Goal: Check status: Check status

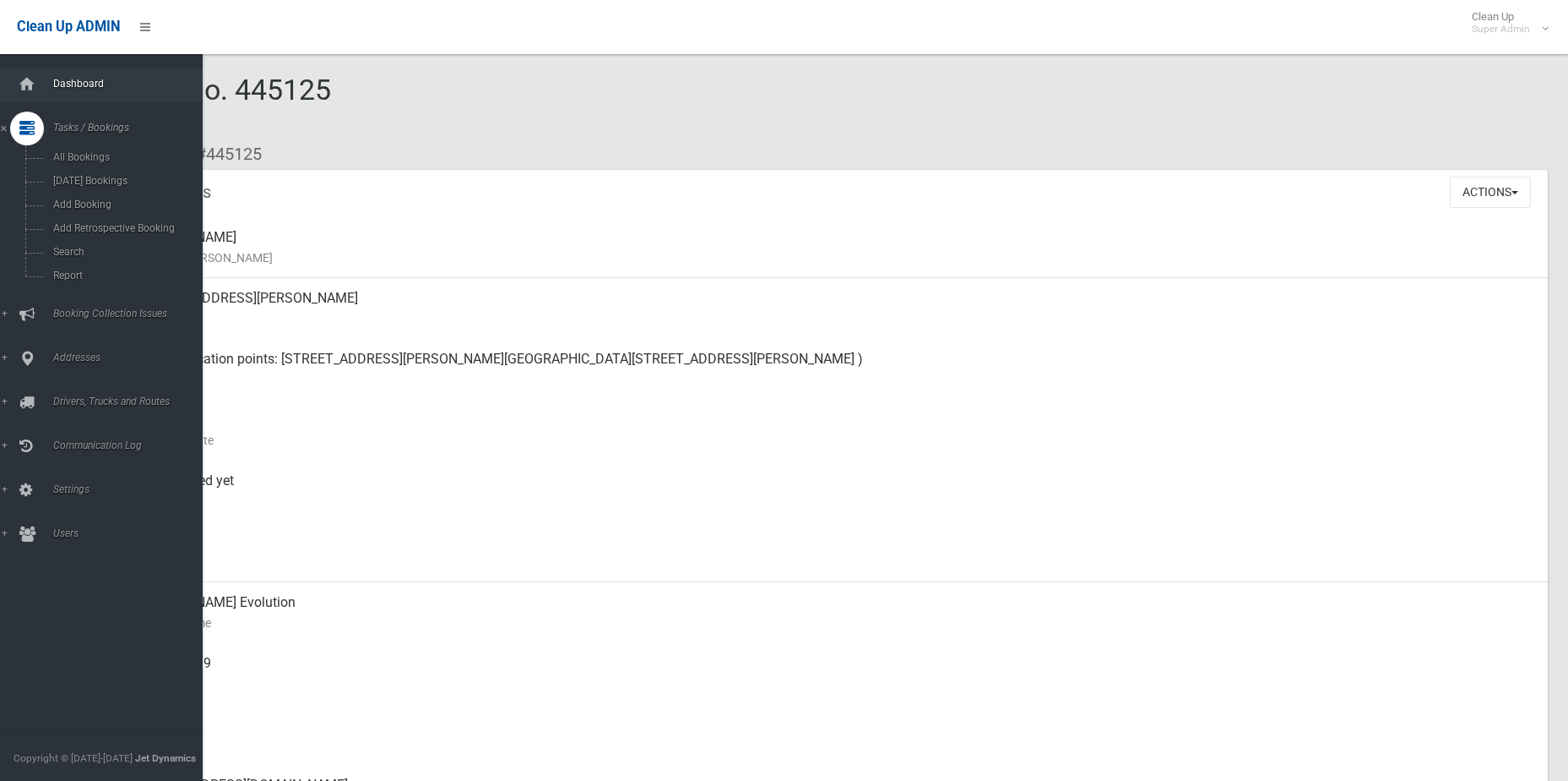
scroll to position [338, 0]
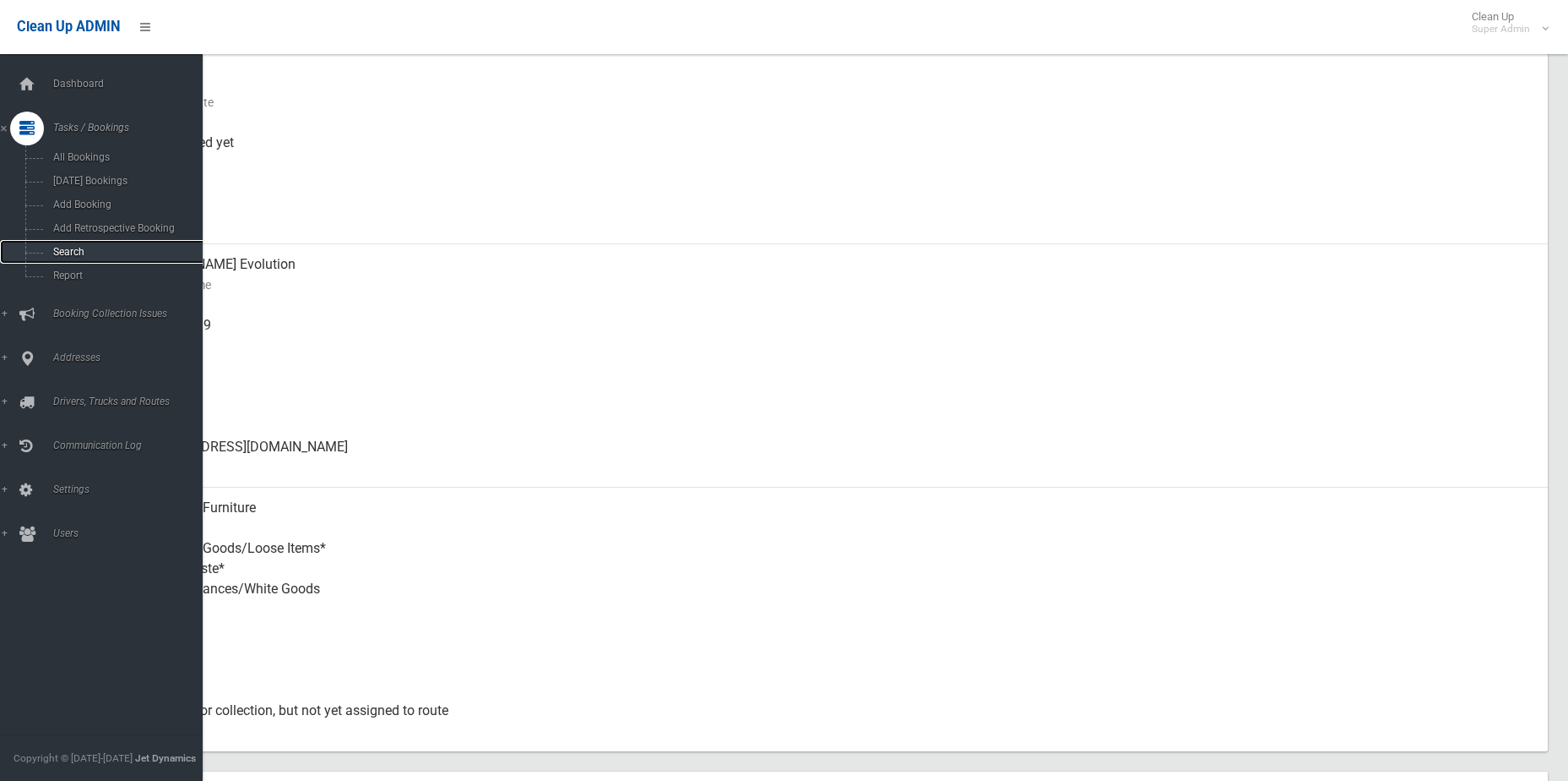
click at [86, 249] on span "Search" at bounding box center [125, 252] width 153 height 12
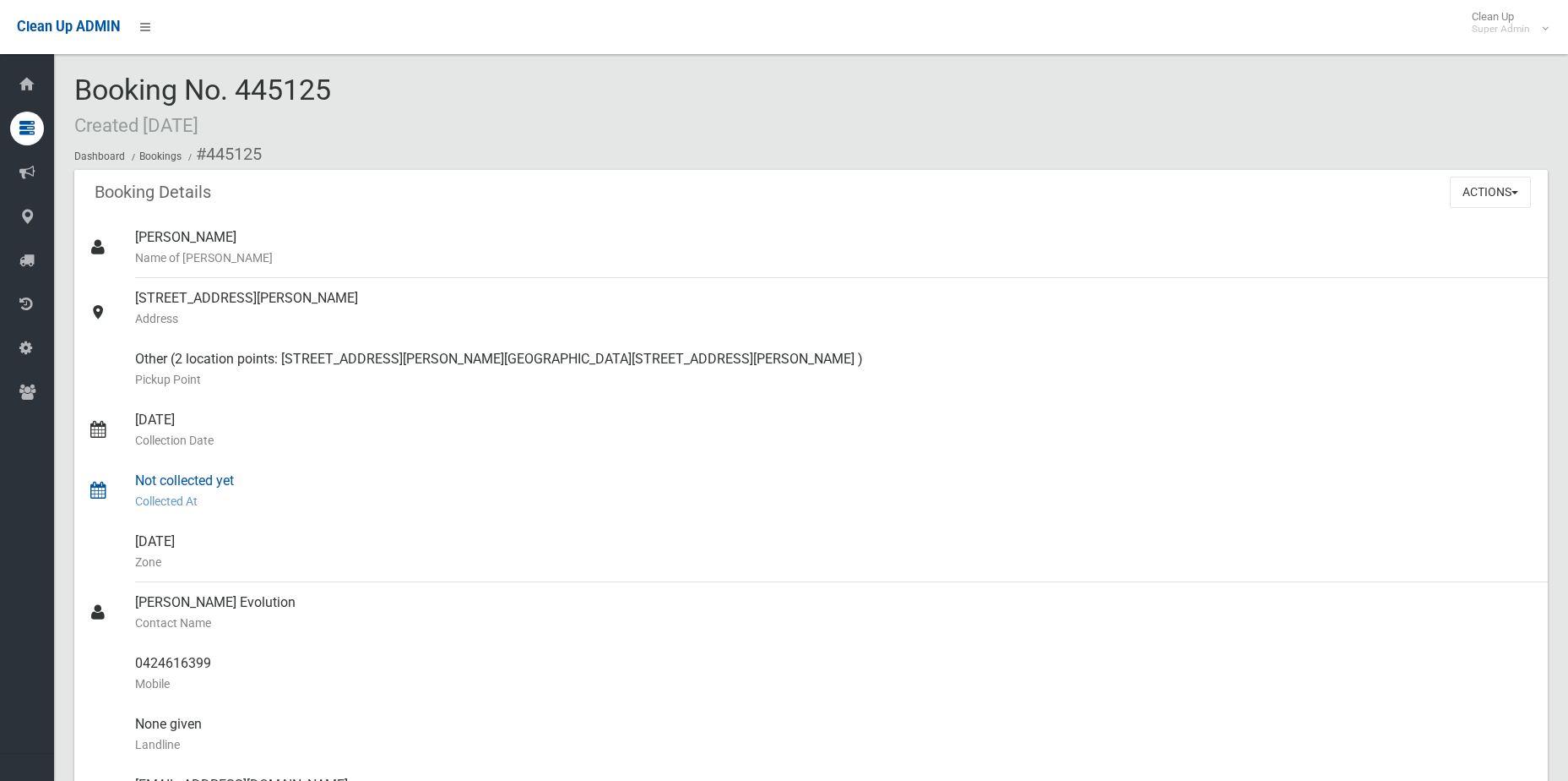
scroll to position [338, 0]
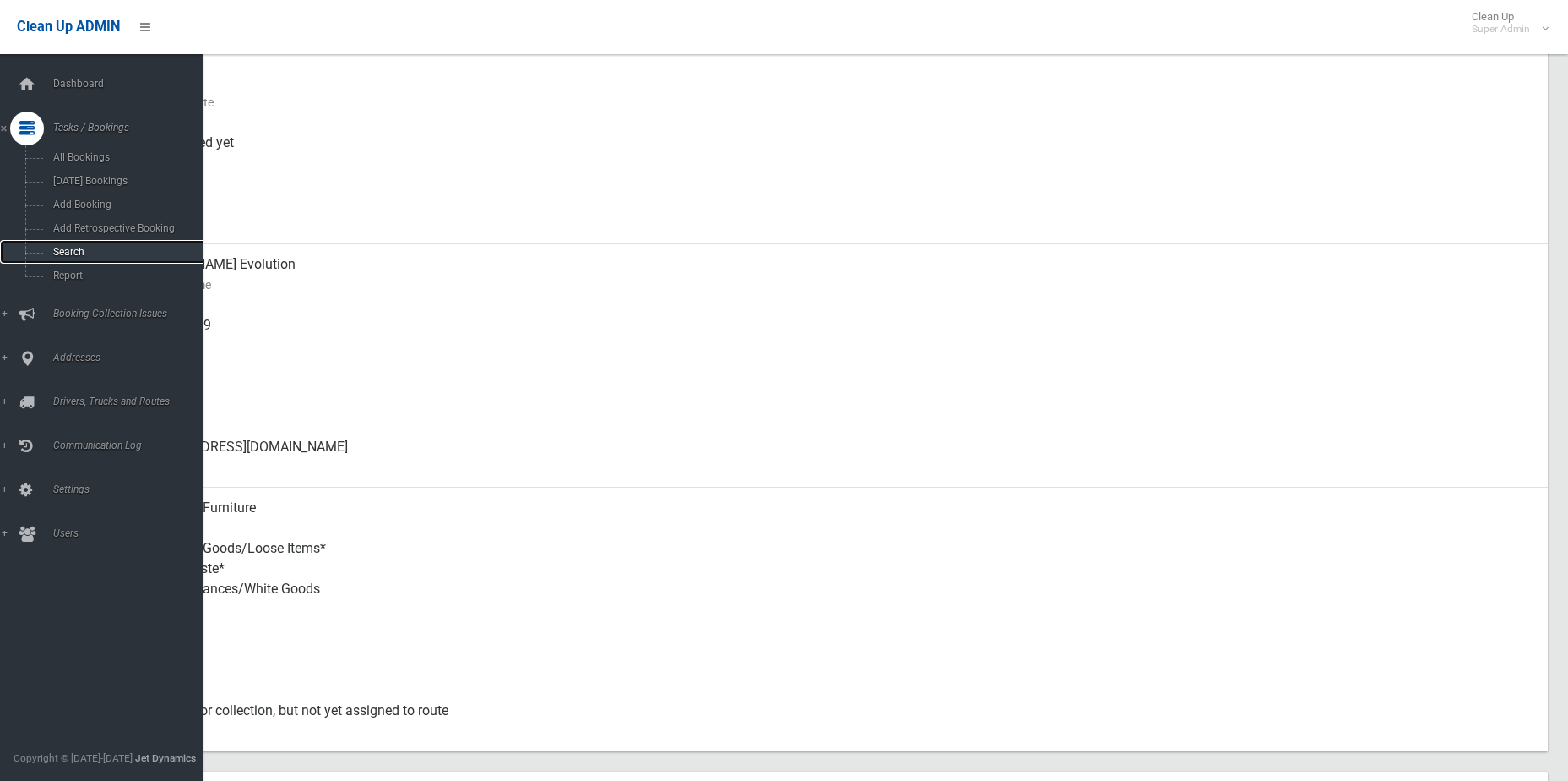
click at [89, 251] on span "Search" at bounding box center [125, 252] width 153 height 12
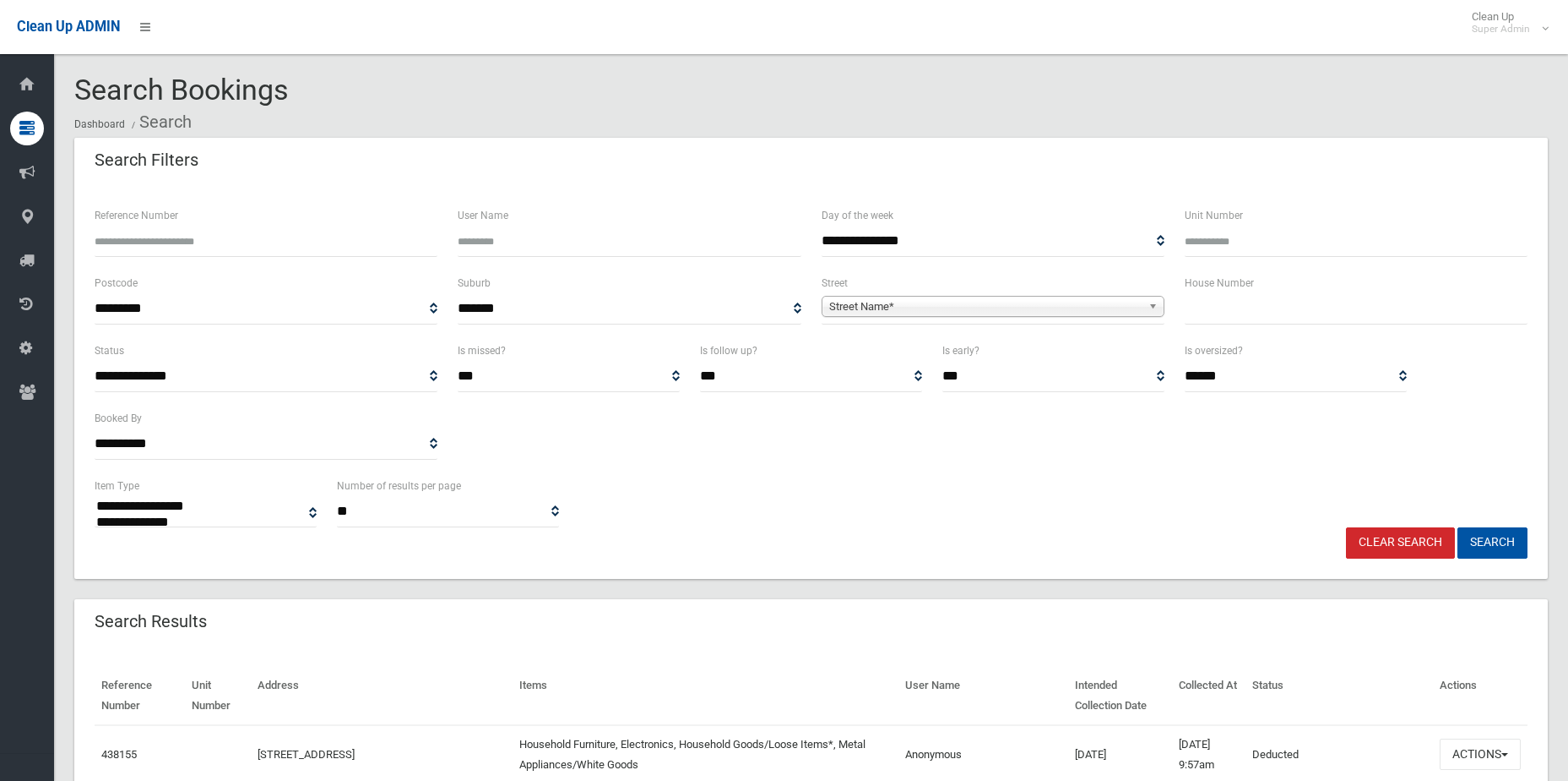
select select
click at [375, 240] on input "Reference Number" at bounding box center [266, 241] width 343 height 31
type input "******"
click at [1458, 527] on button "Search" at bounding box center [1493, 543] width 70 height 31
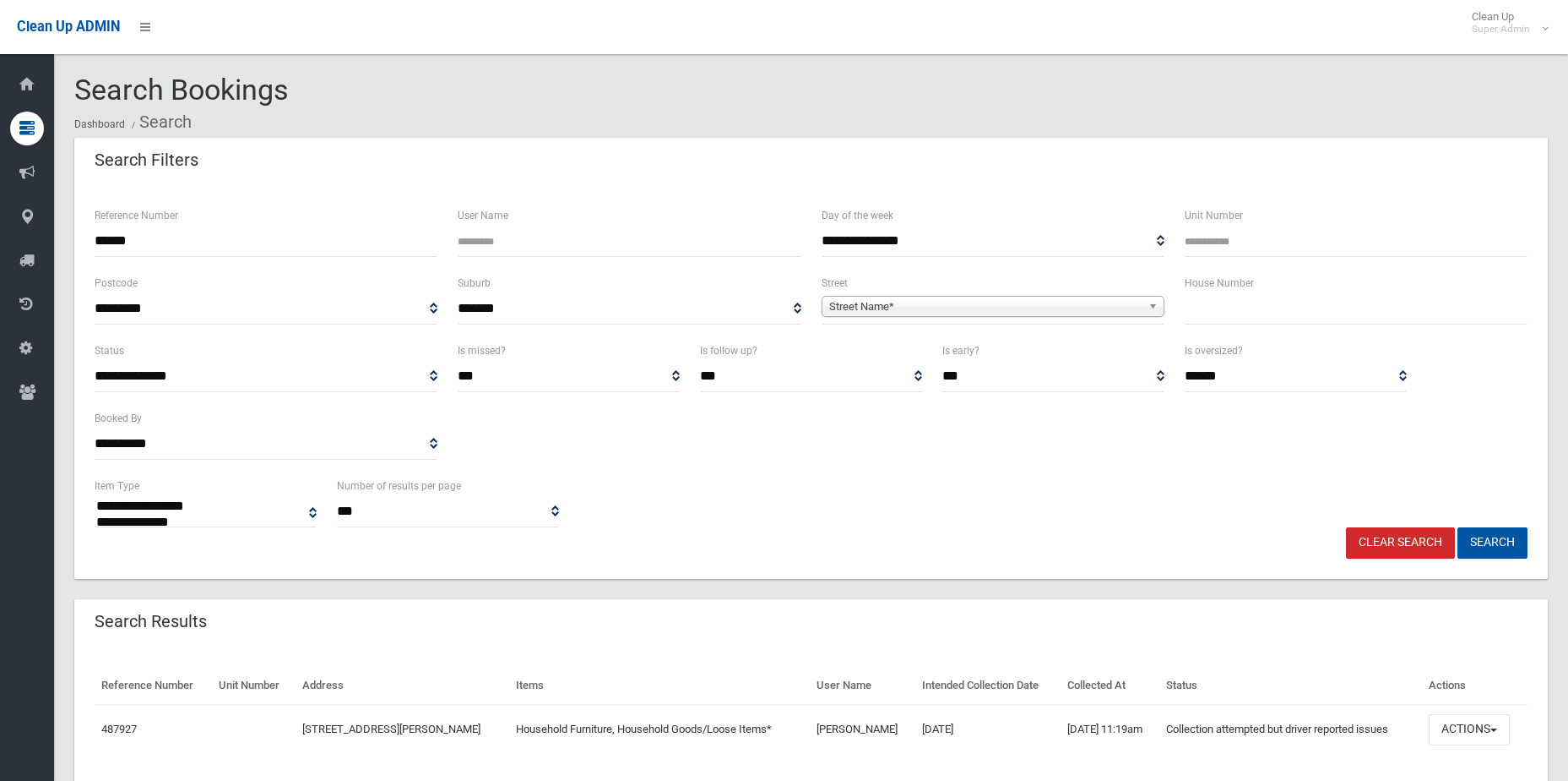
select select
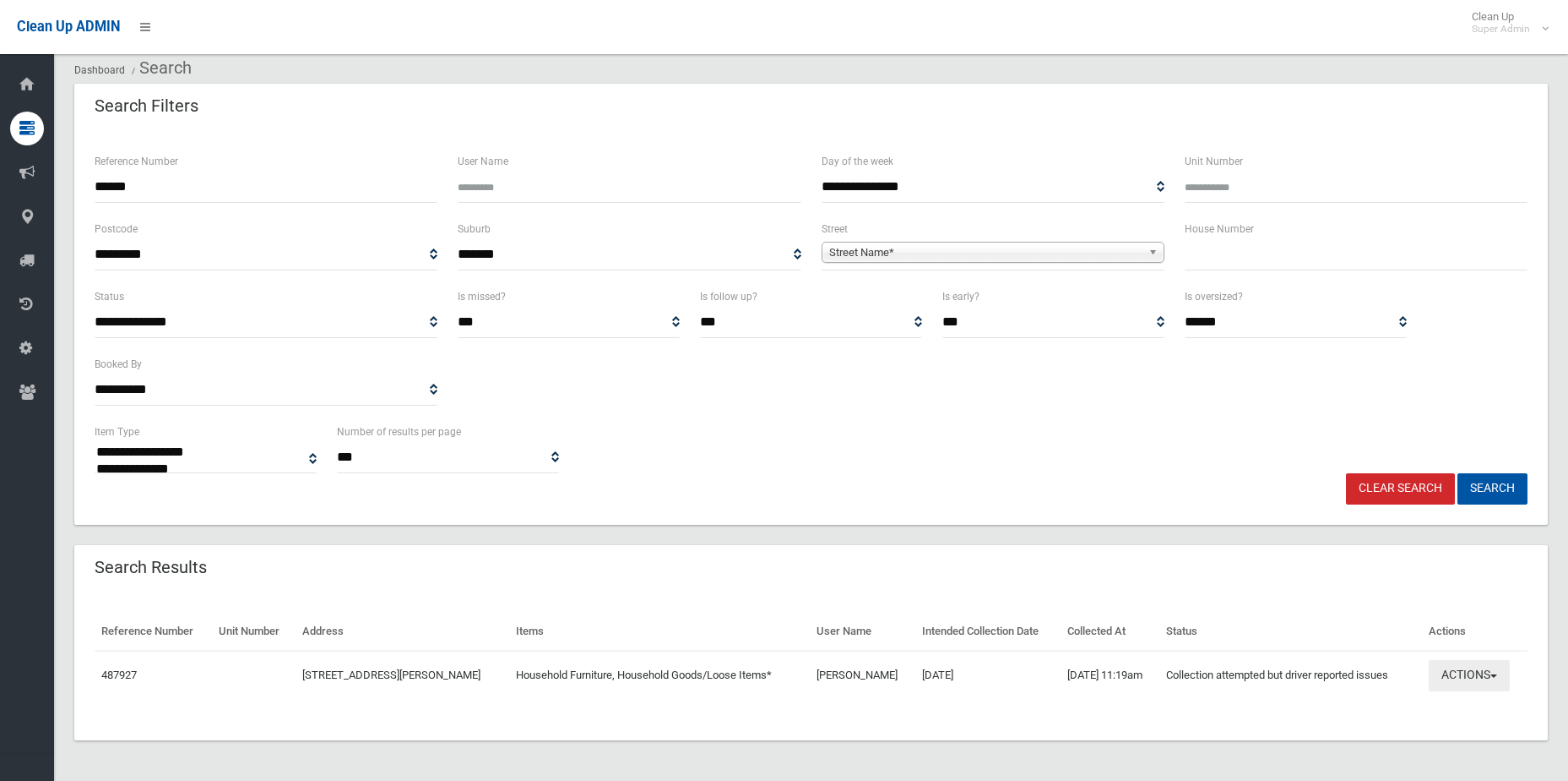
click at [1473, 685] on button "Actions" at bounding box center [1470, 675] width 81 height 31
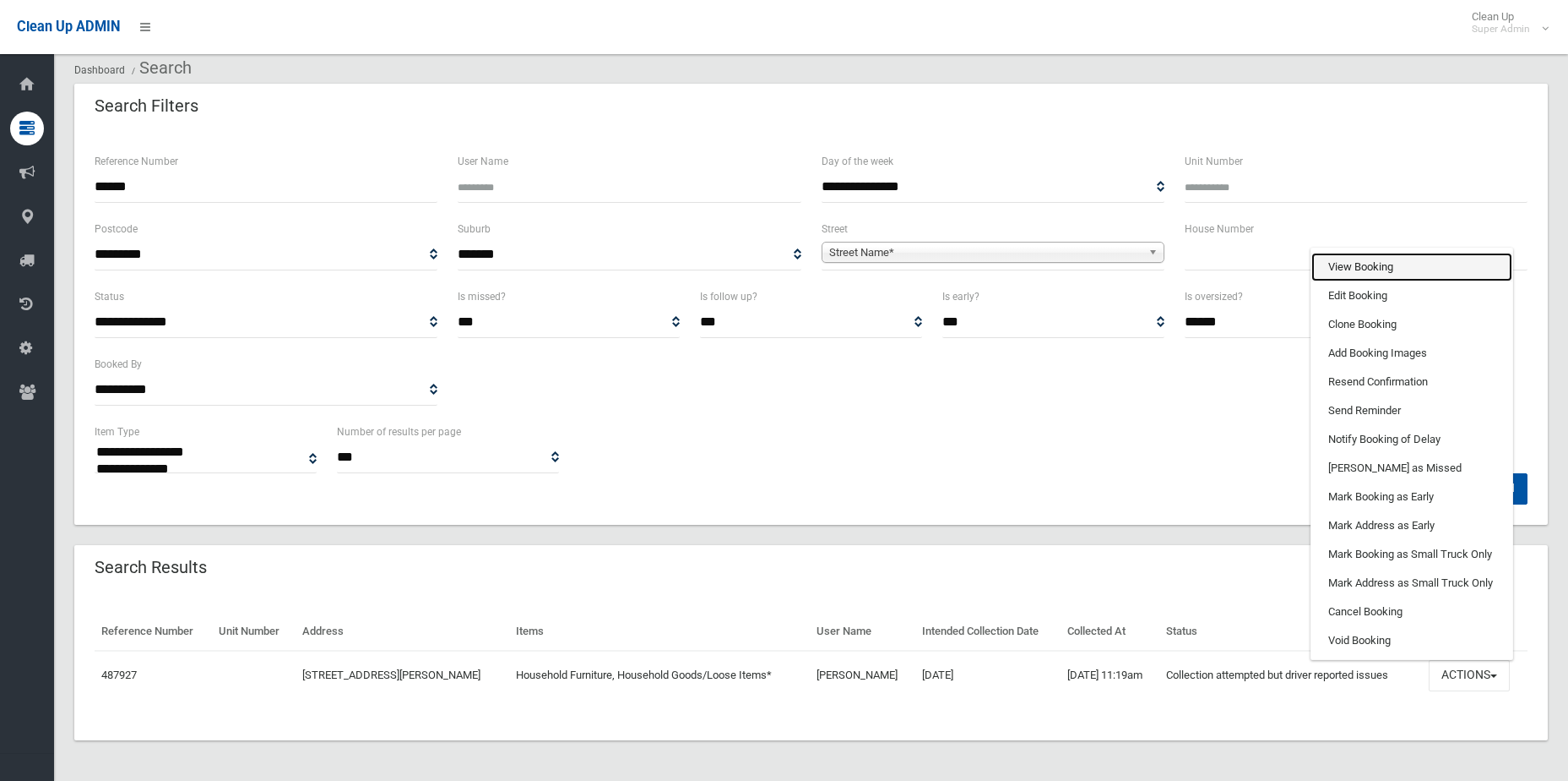
click at [1404, 270] on link "View Booking" at bounding box center [1411, 267] width 201 height 29
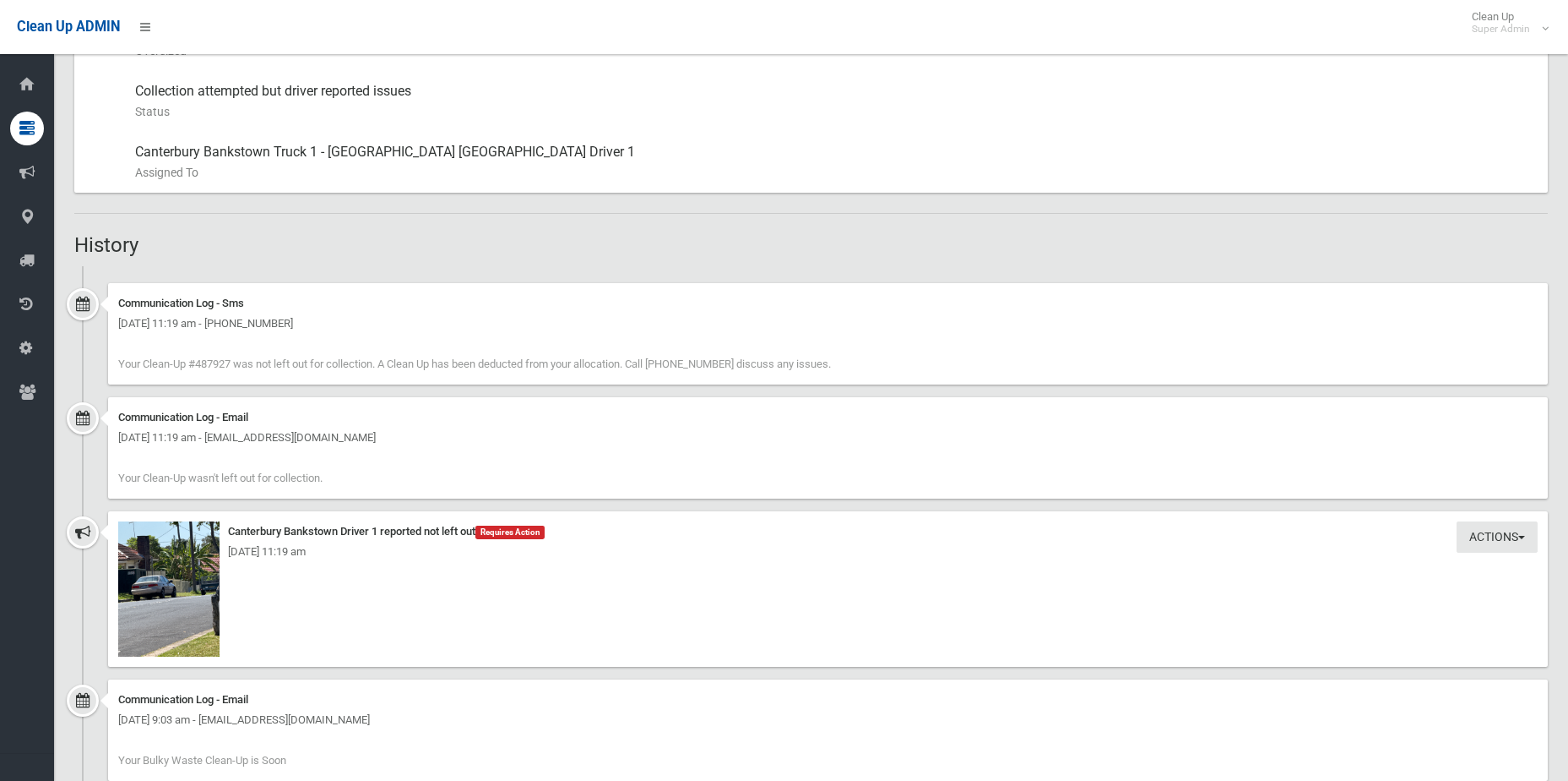
scroll to position [839, 0]
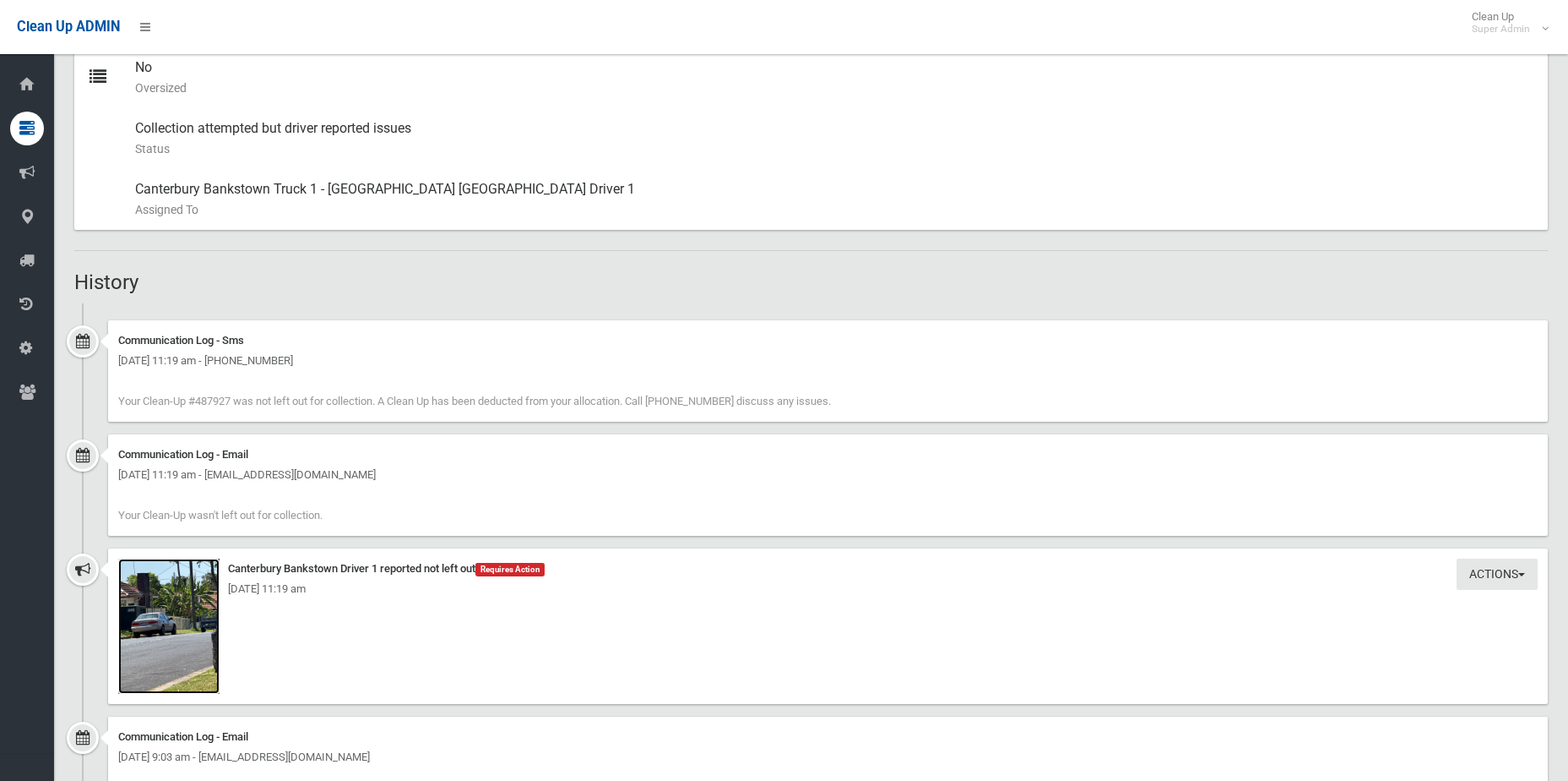
click at [158, 639] on img at bounding box center [169, 626] width 102 height 135
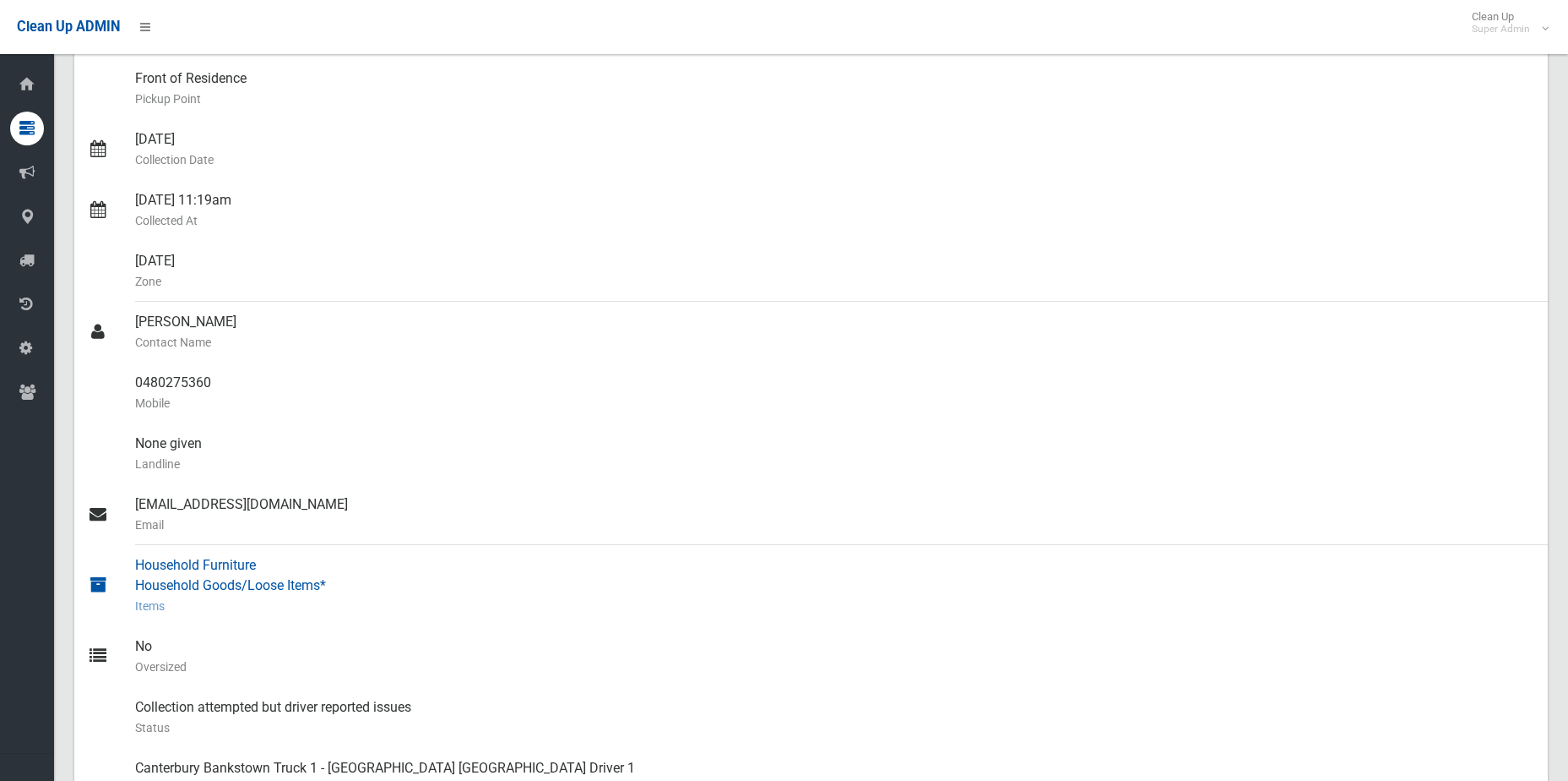
scroll to position [0, 0]
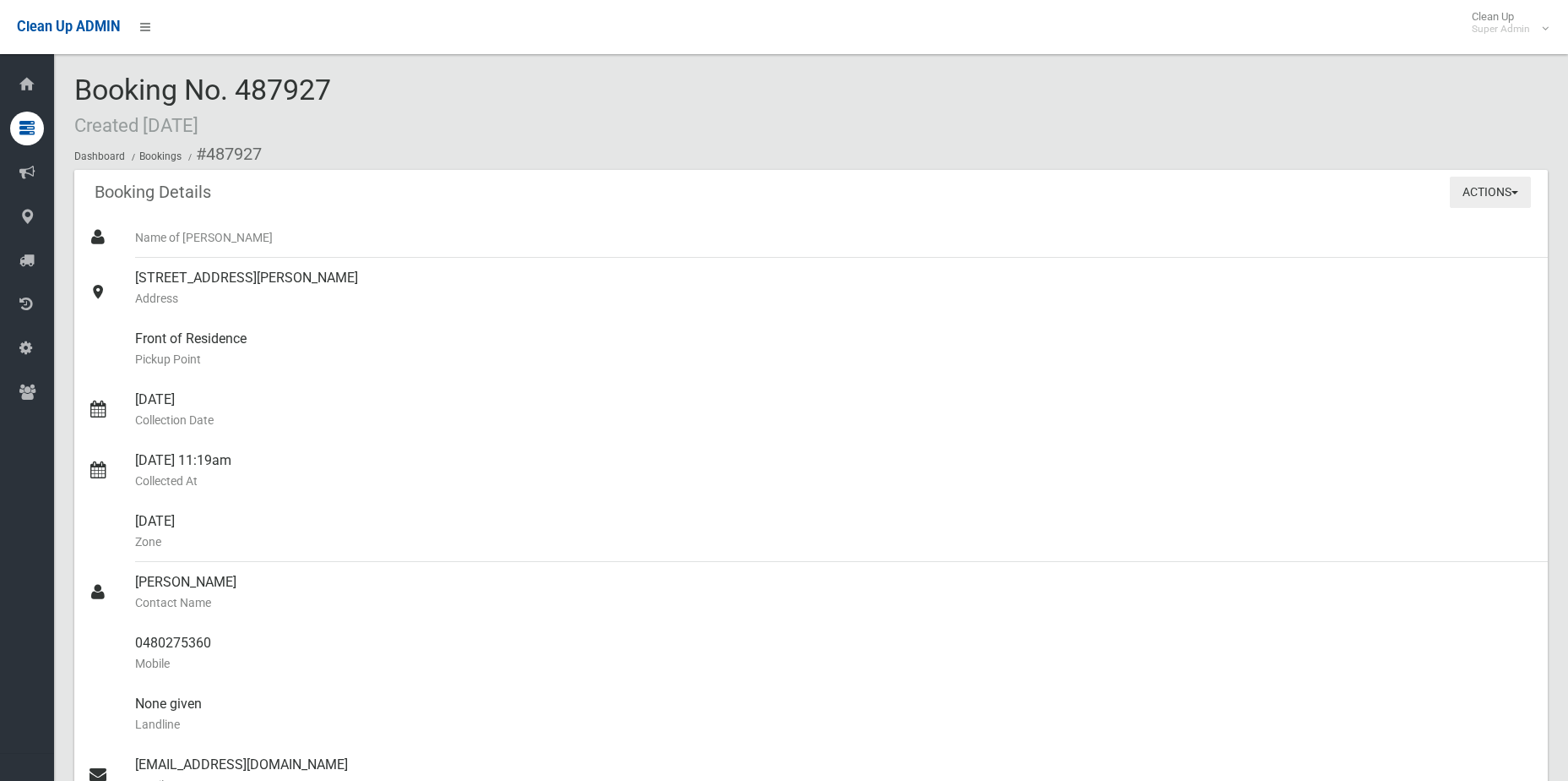
click at [1498, 190] on button "Actions" at bounding box center [1491, 192] width 81 height 31
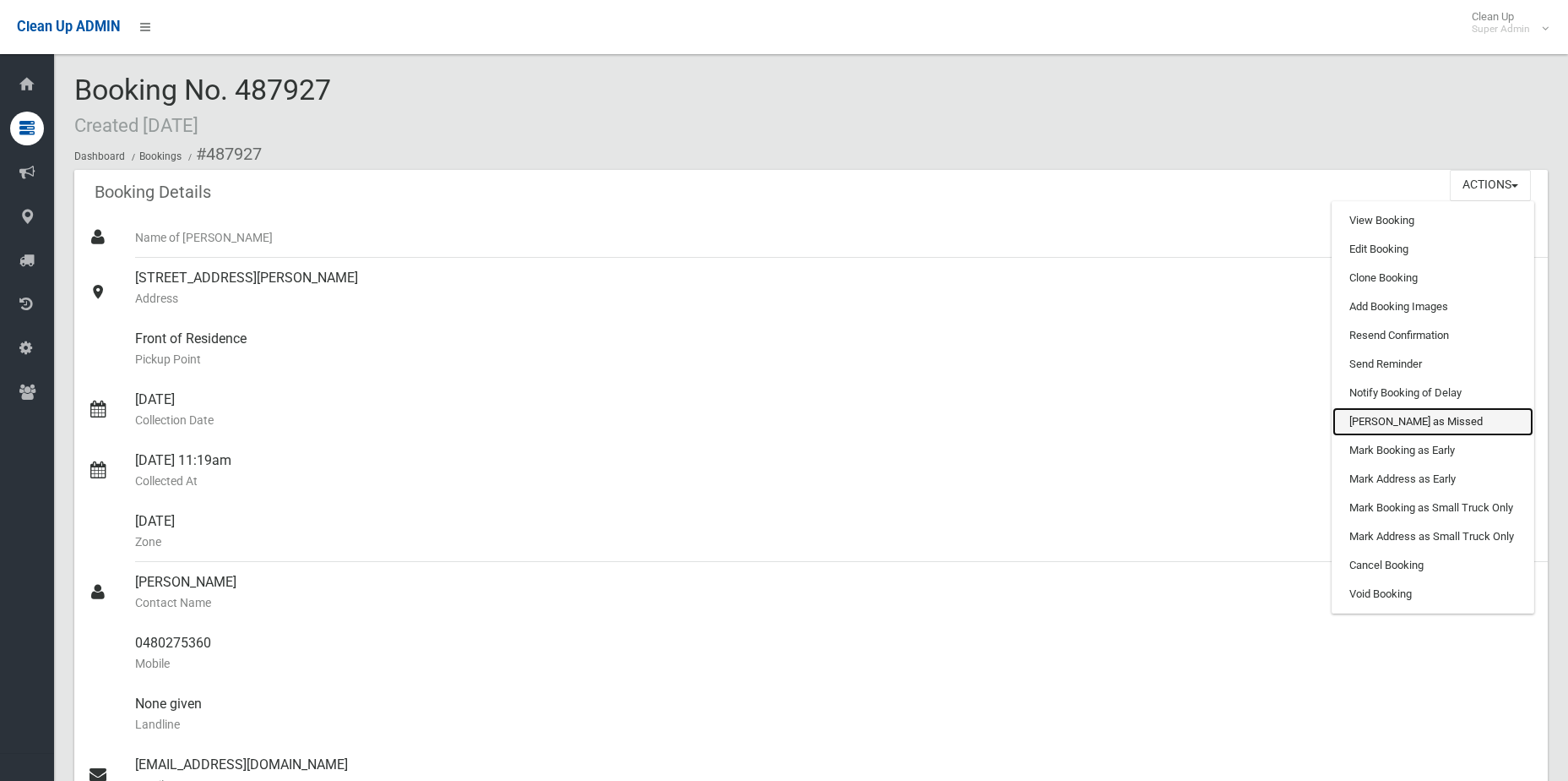
drag, startPoint x: 1433, startPoint y: 429, endPoint x: 868, endPoint y: 53, distance: 678.7
click at [1433, 429] on link "[PERSON_NAME] as Missed" at bounding box center [1432, 421] width 201 height 29
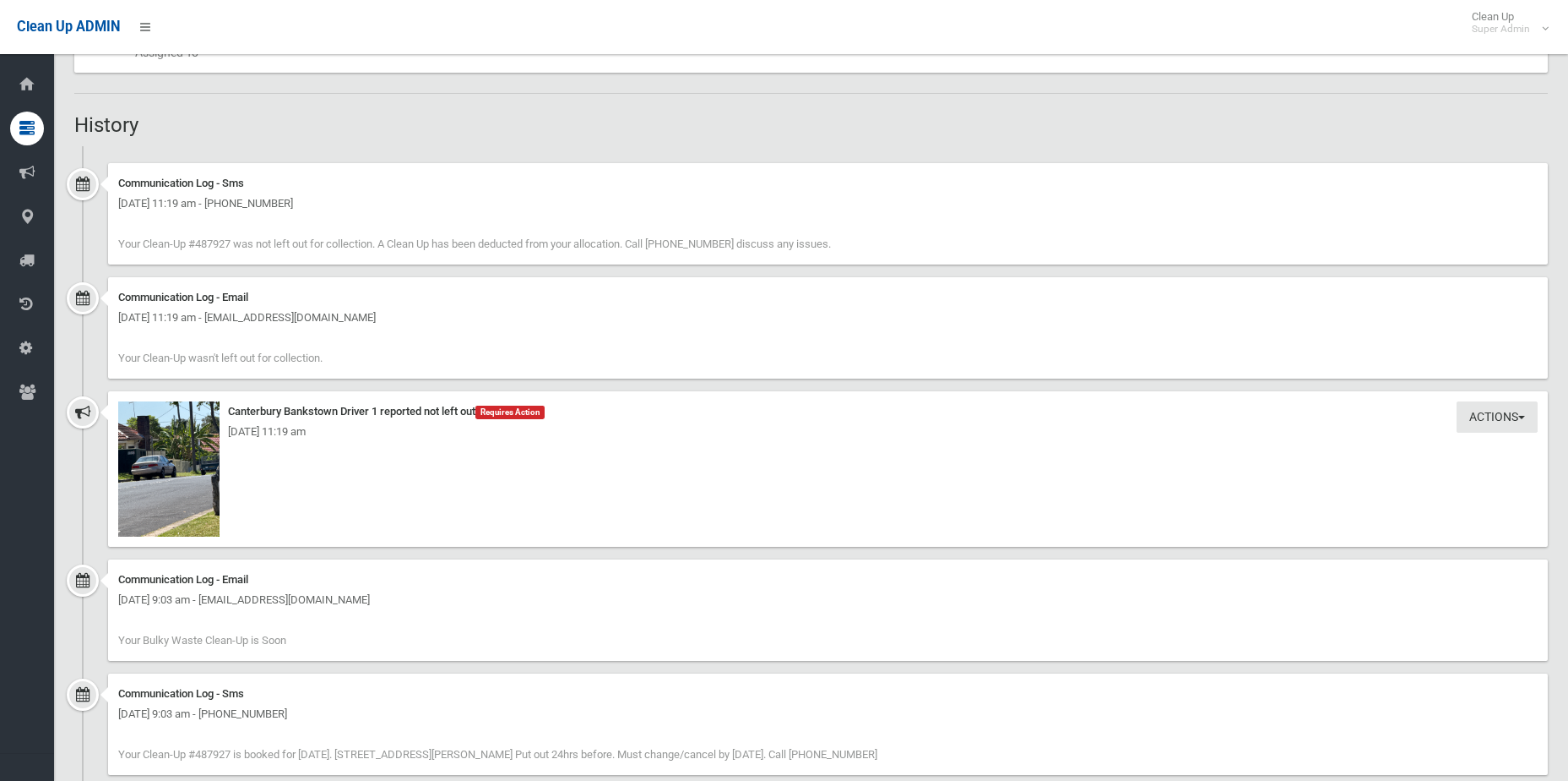
scroll to position [1014, 0]
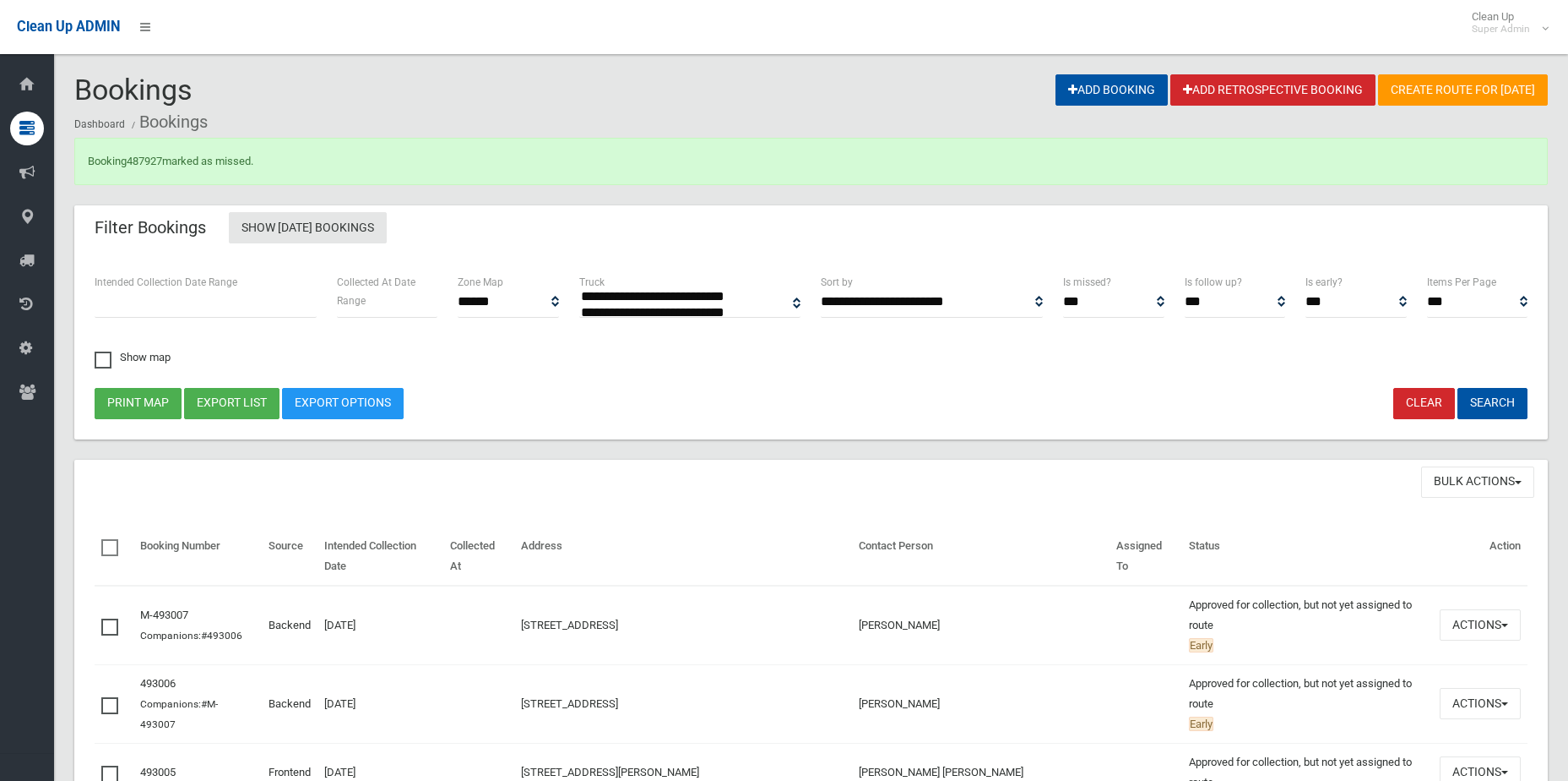
select select
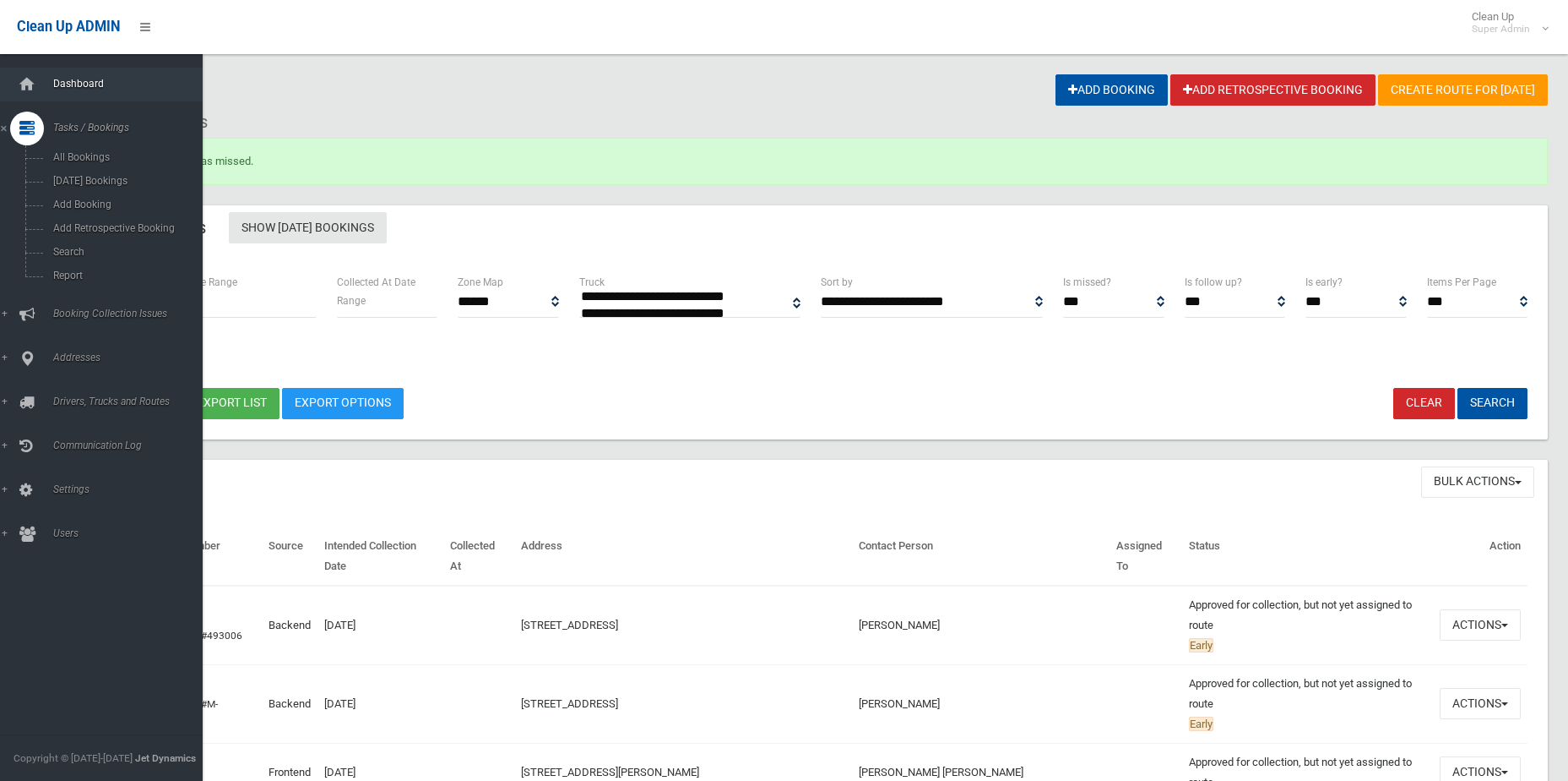
click at [49, 85] on span "Dashboard" at bounding box center [131, 84] width 167 height 12
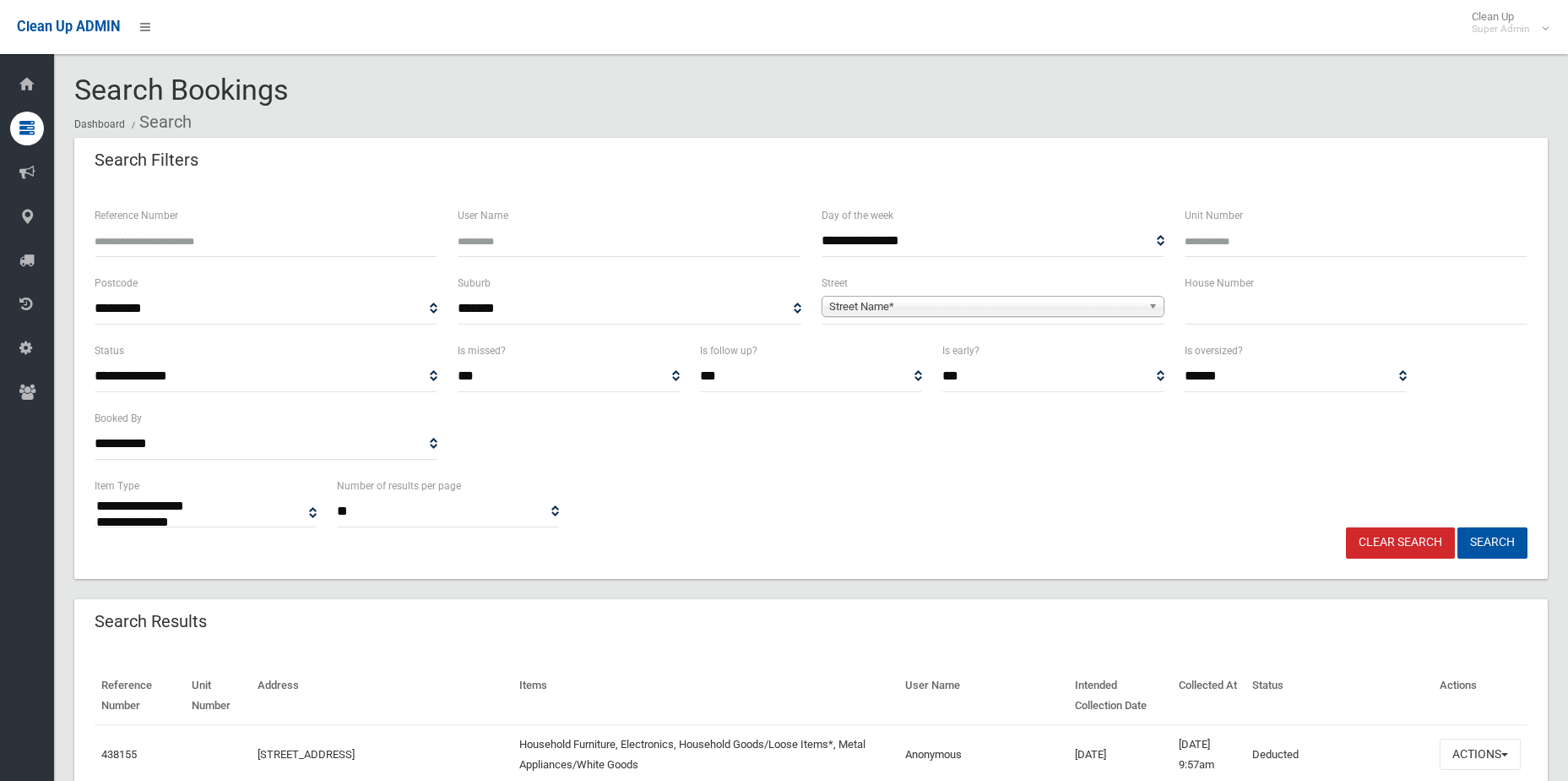
select select
type input "******"
click at [1458, 527] on button "Search" at bounding box center [1493, 543] width 70 height 31
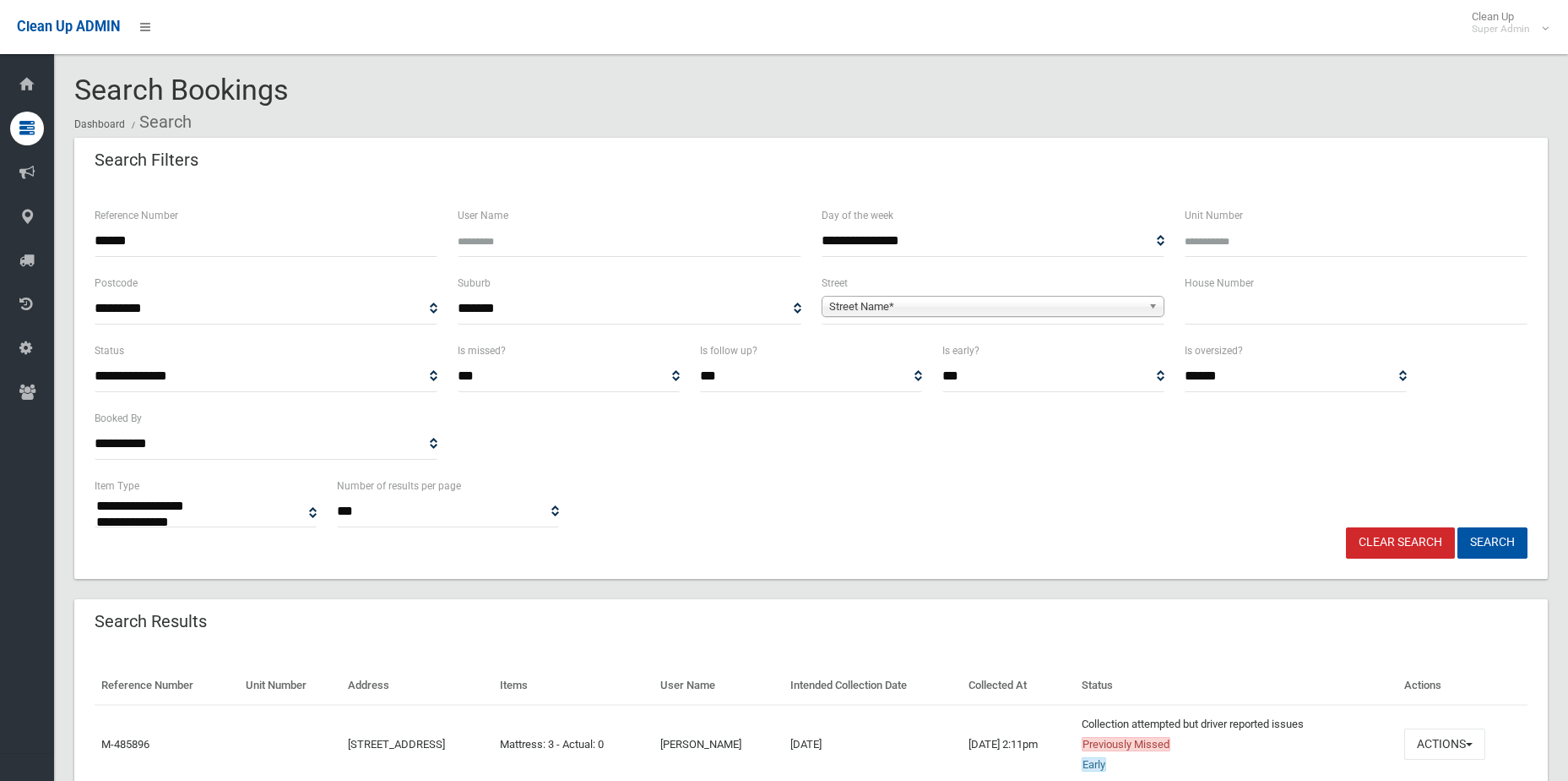
select select
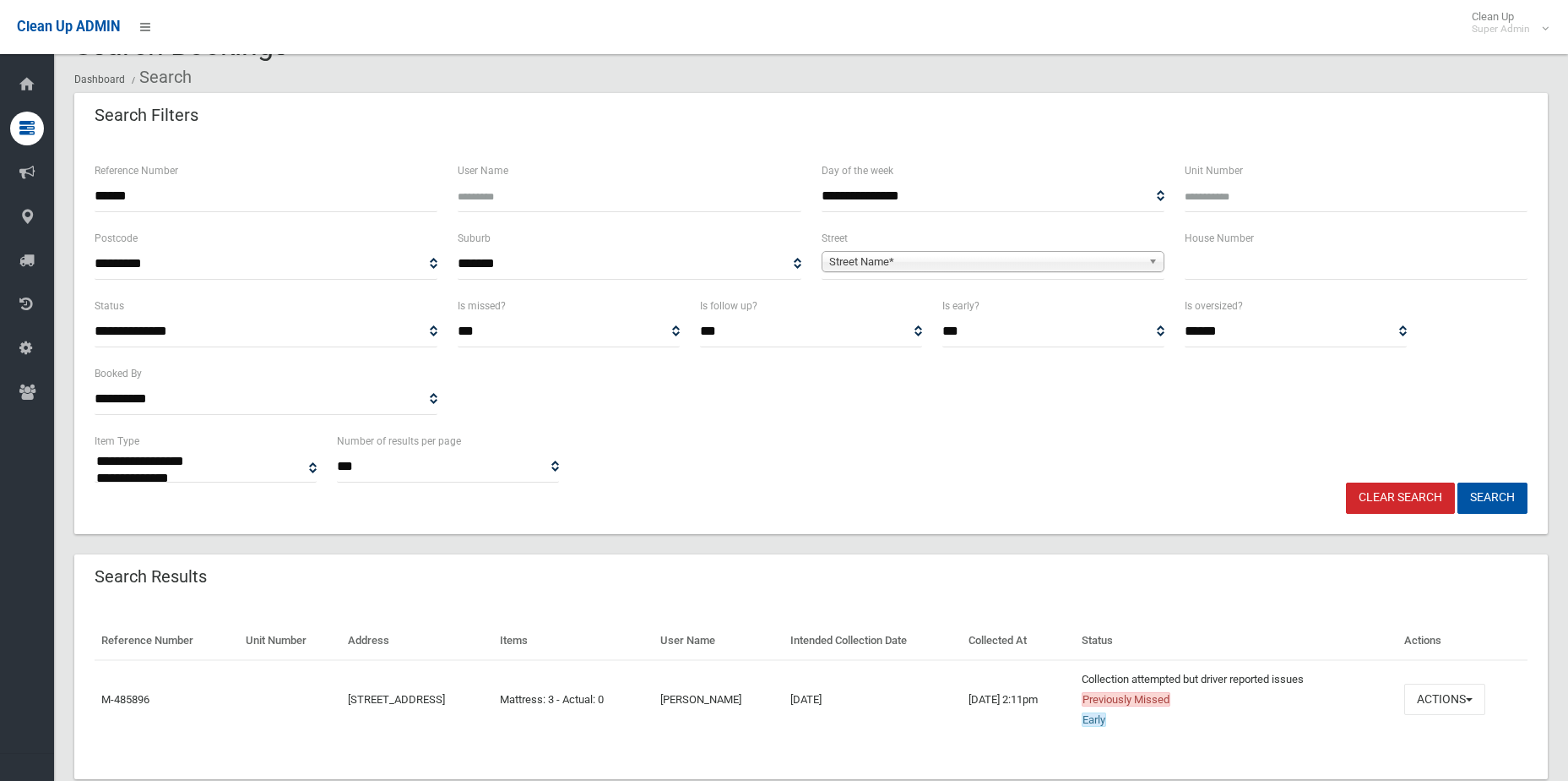
scroll to position [84, 0]
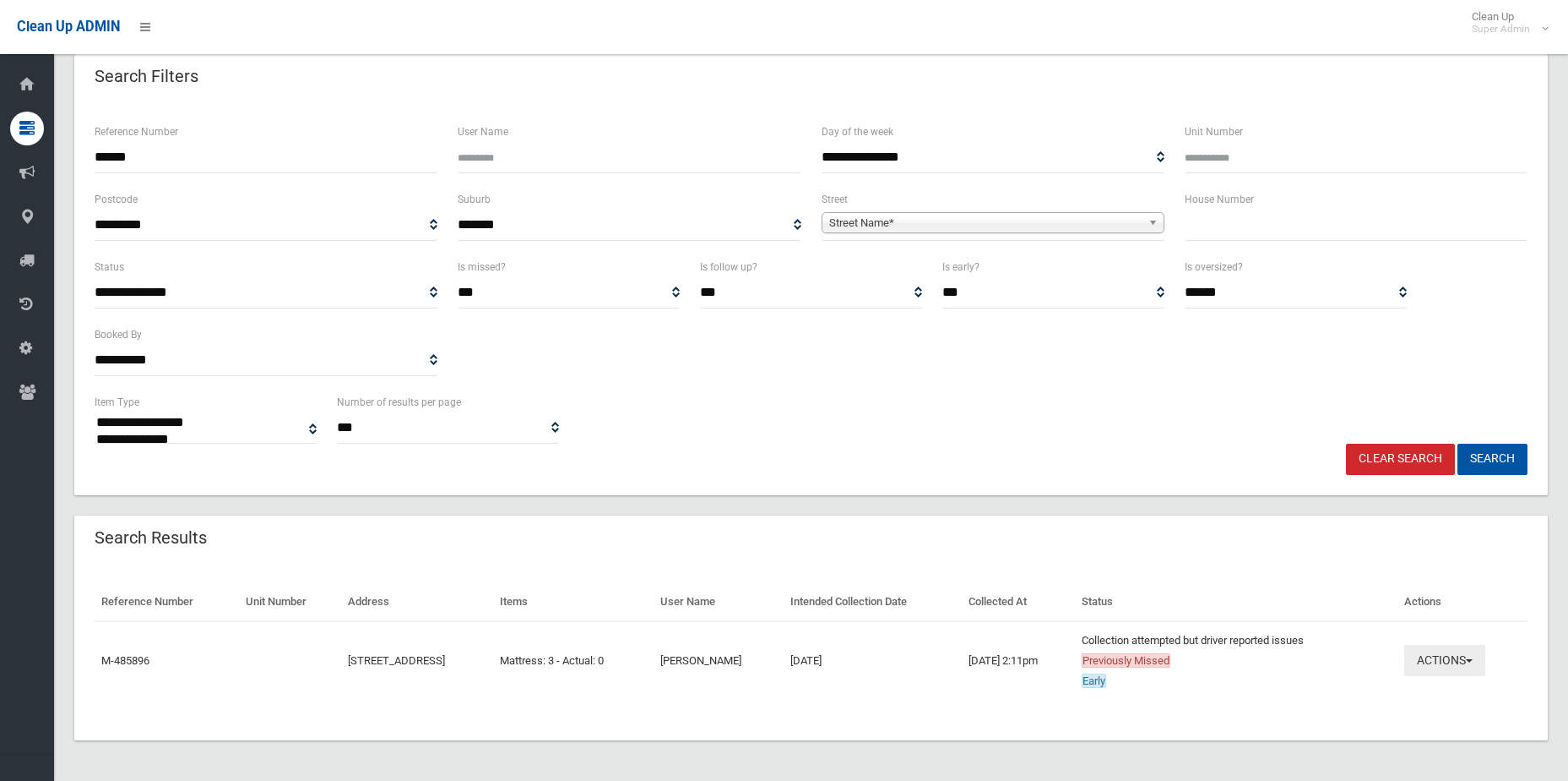
click at [1486, 658] on button "Actions" at bounding box center [1445, 660] width 81 height 31
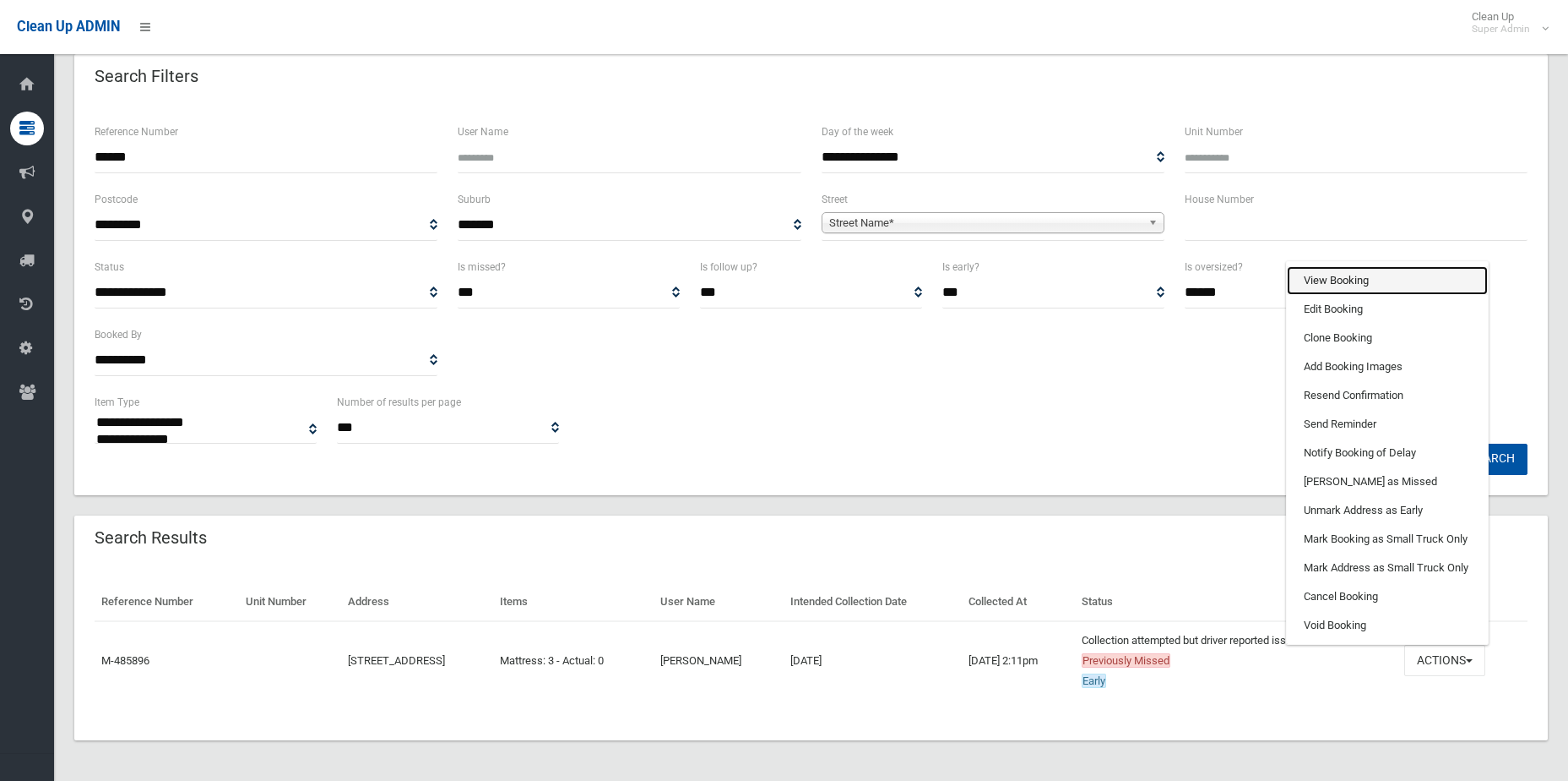
click at [1378, 282] on link "View Booking" at bounding box center [1387, 281] width 201 height 29
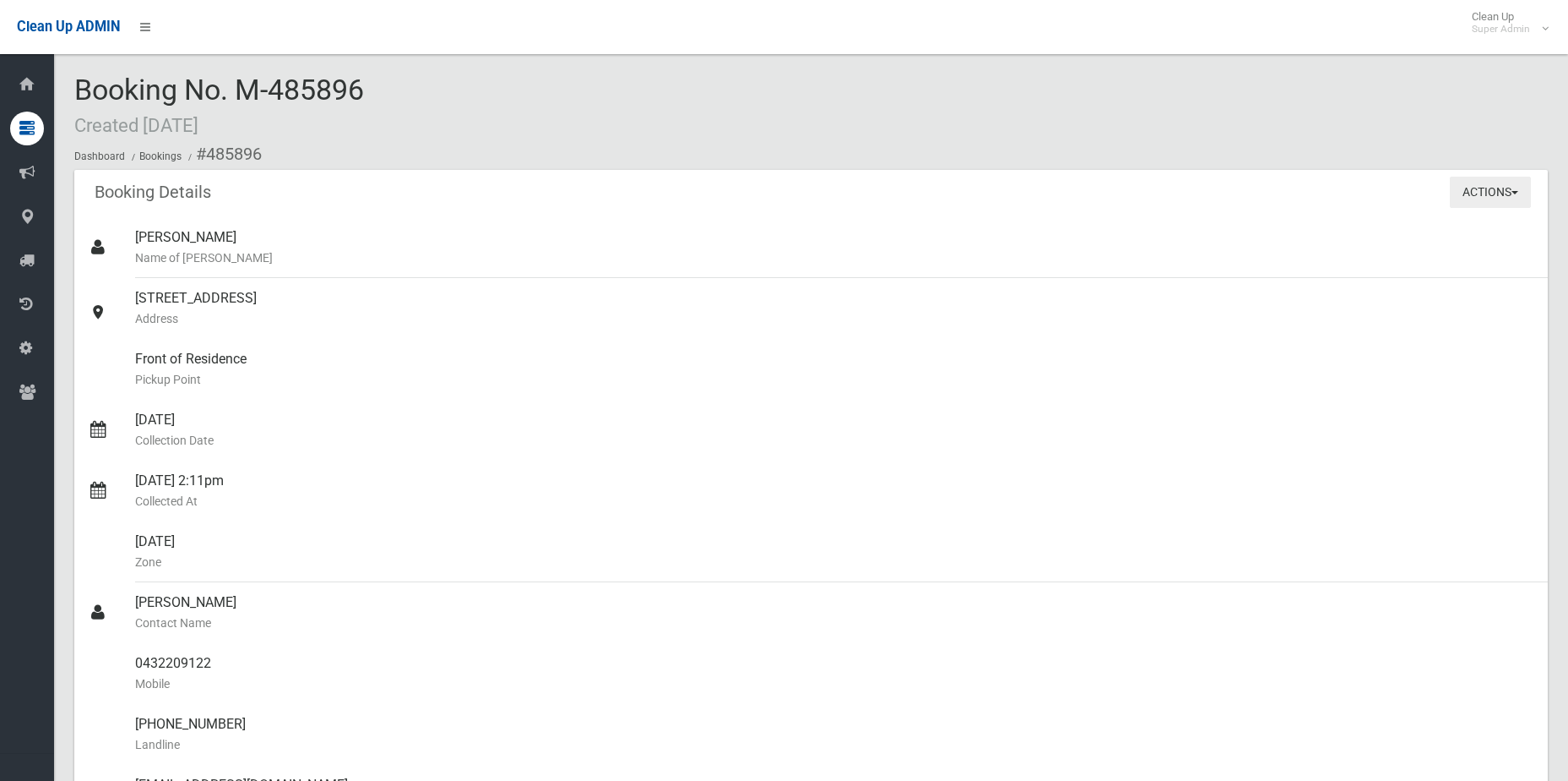
click at [1485, 186] on button "Actions" at bounding box center [1491, 192] width 81 height 31
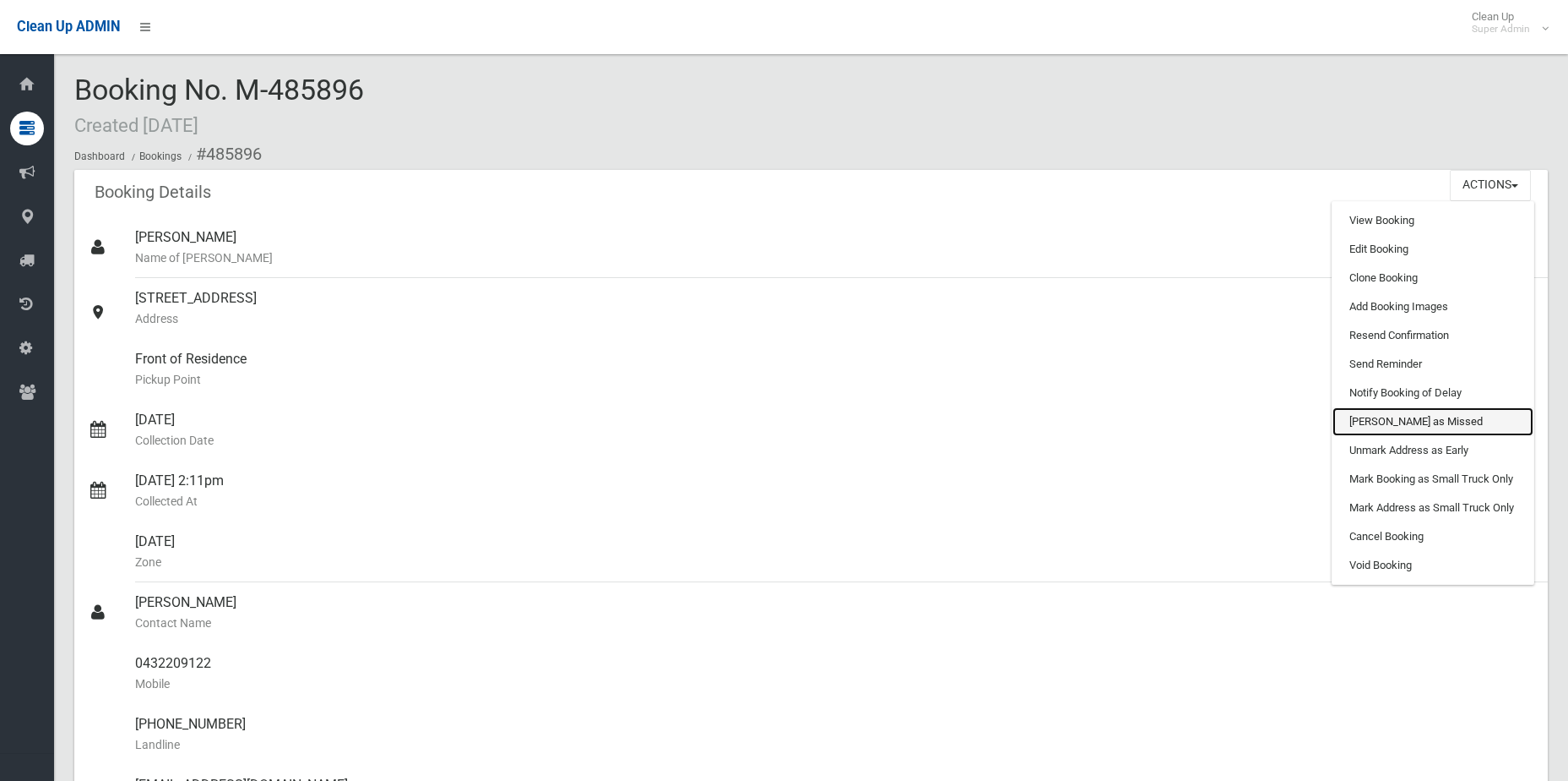
click at [1425, 421] on link "[PERSON_NAME] as Missed" at bounding box center [1432, 421] width 201 height 29
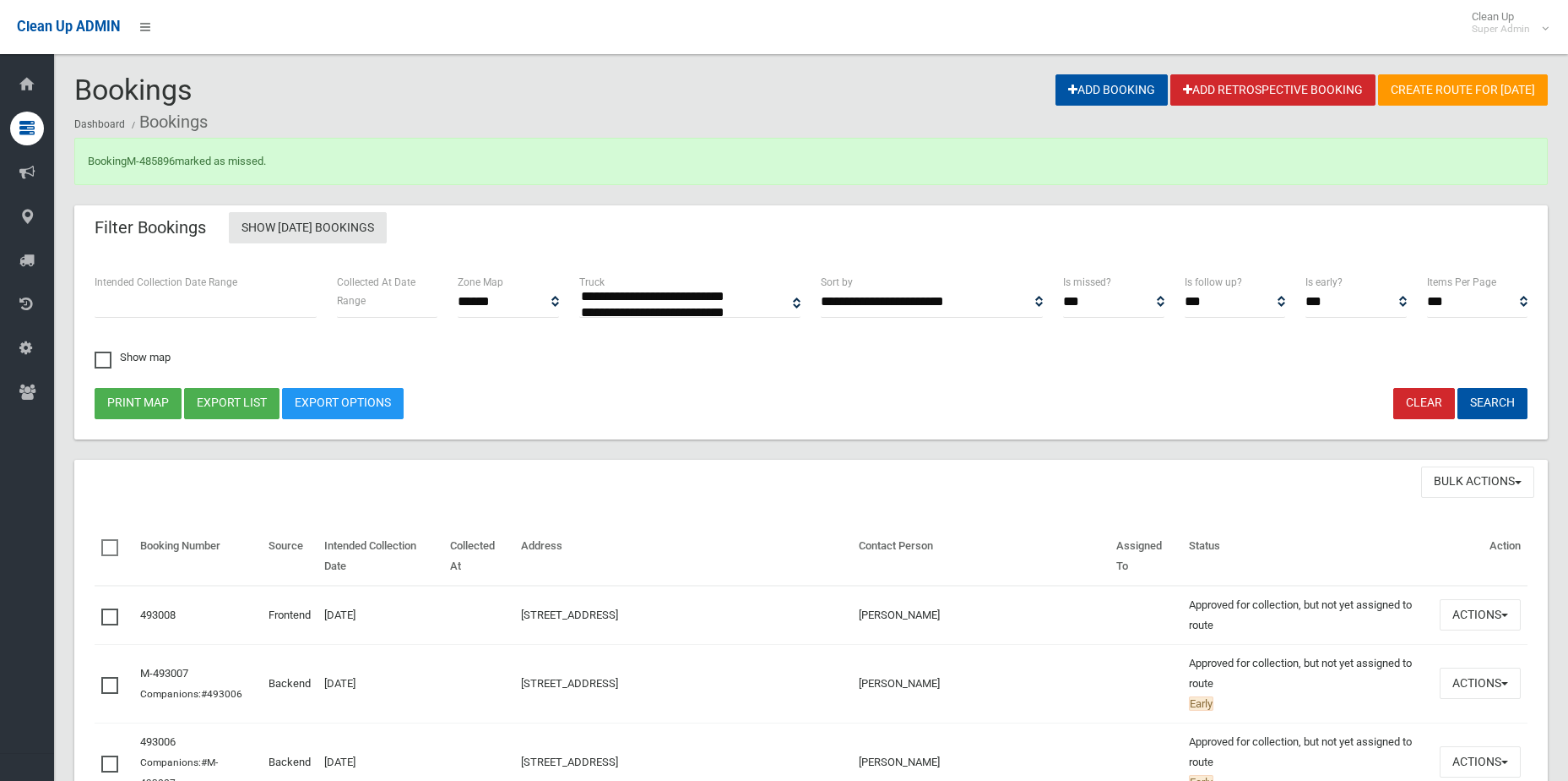
select select
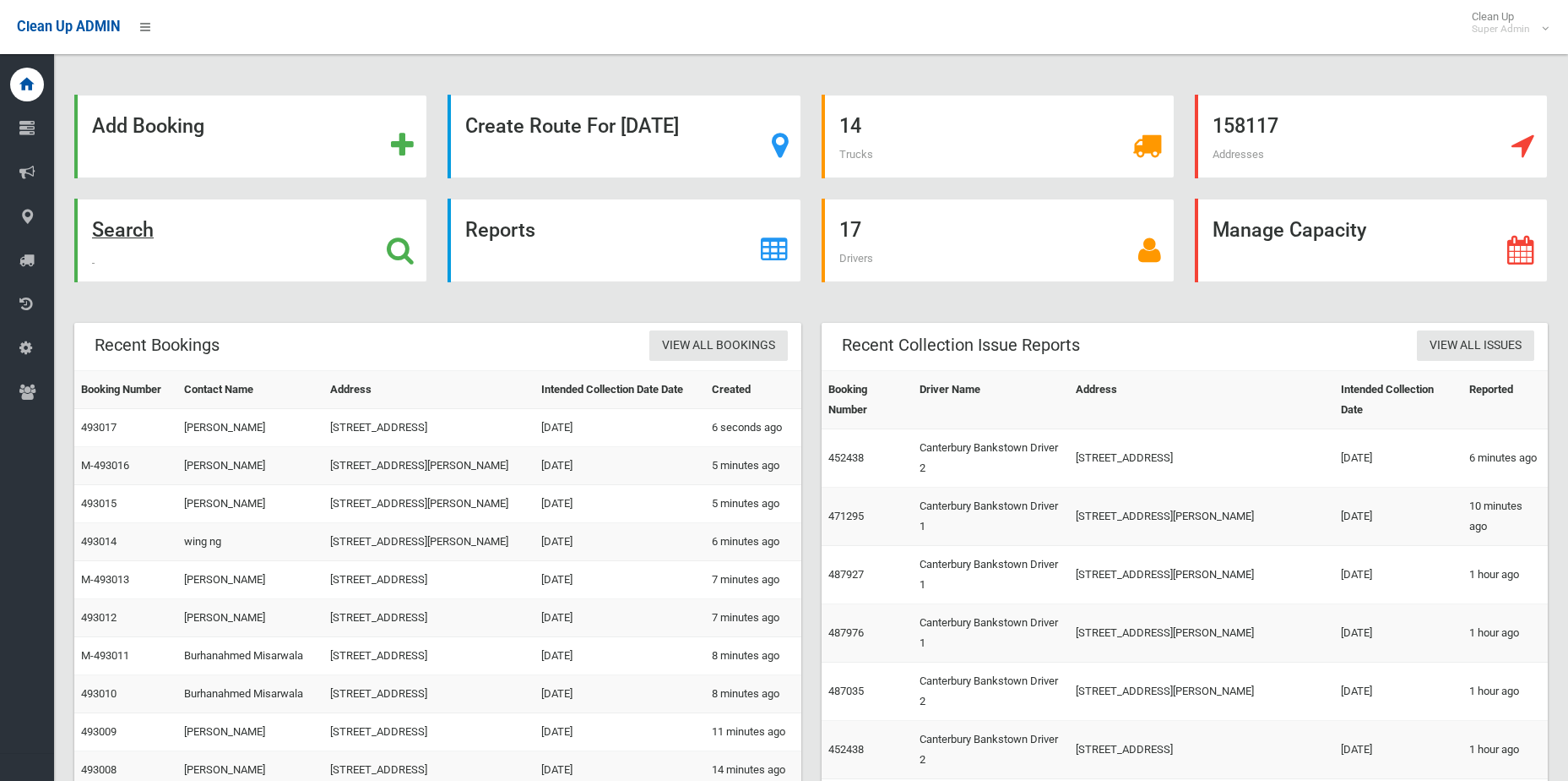
click at [387, 244] on icon at bounding box center [400, 250] width 27 height 29
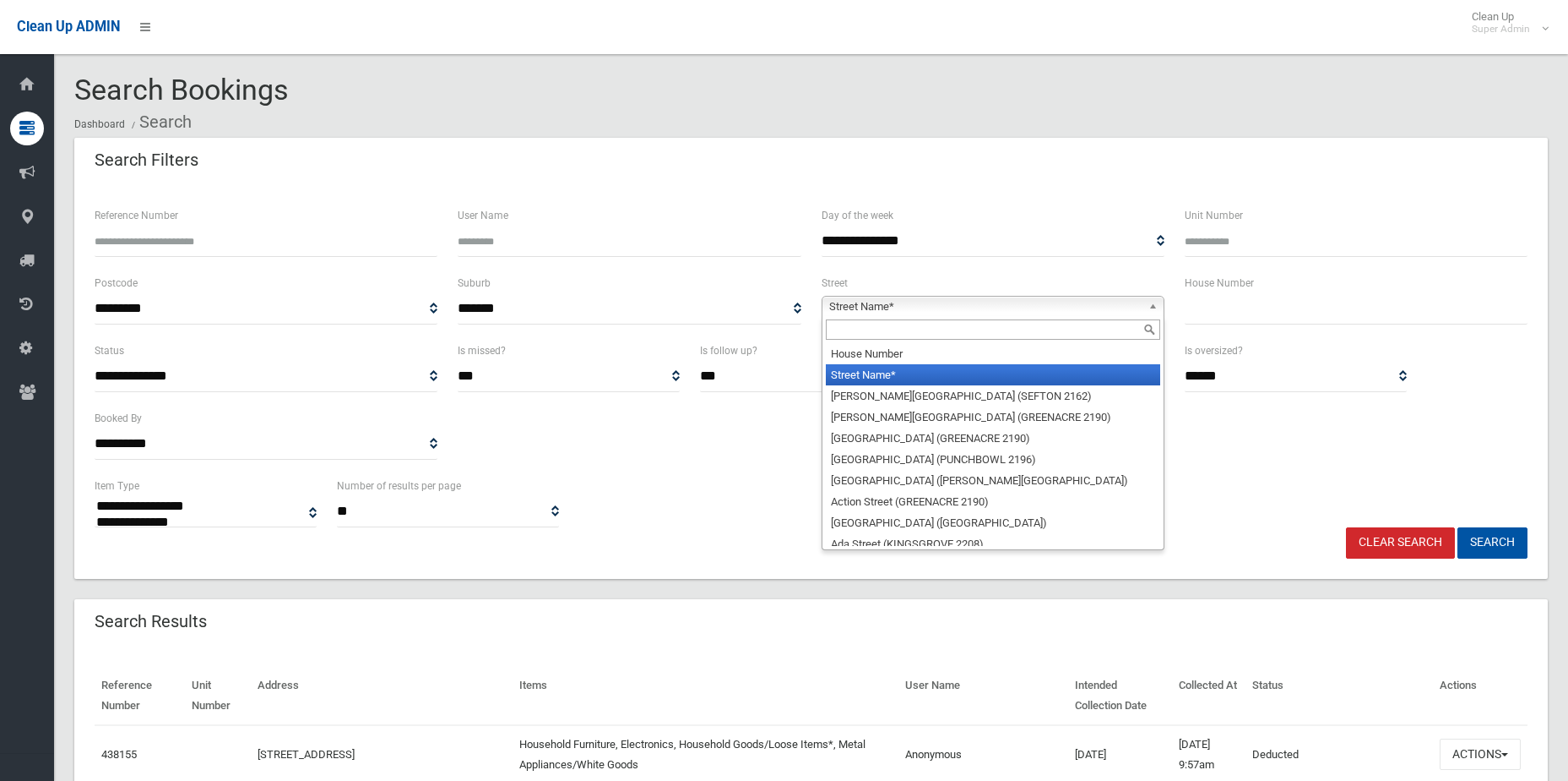
select select
click at [896, 311] on span "Street Name*" at bounding box center [985, 307] width 313 height 20
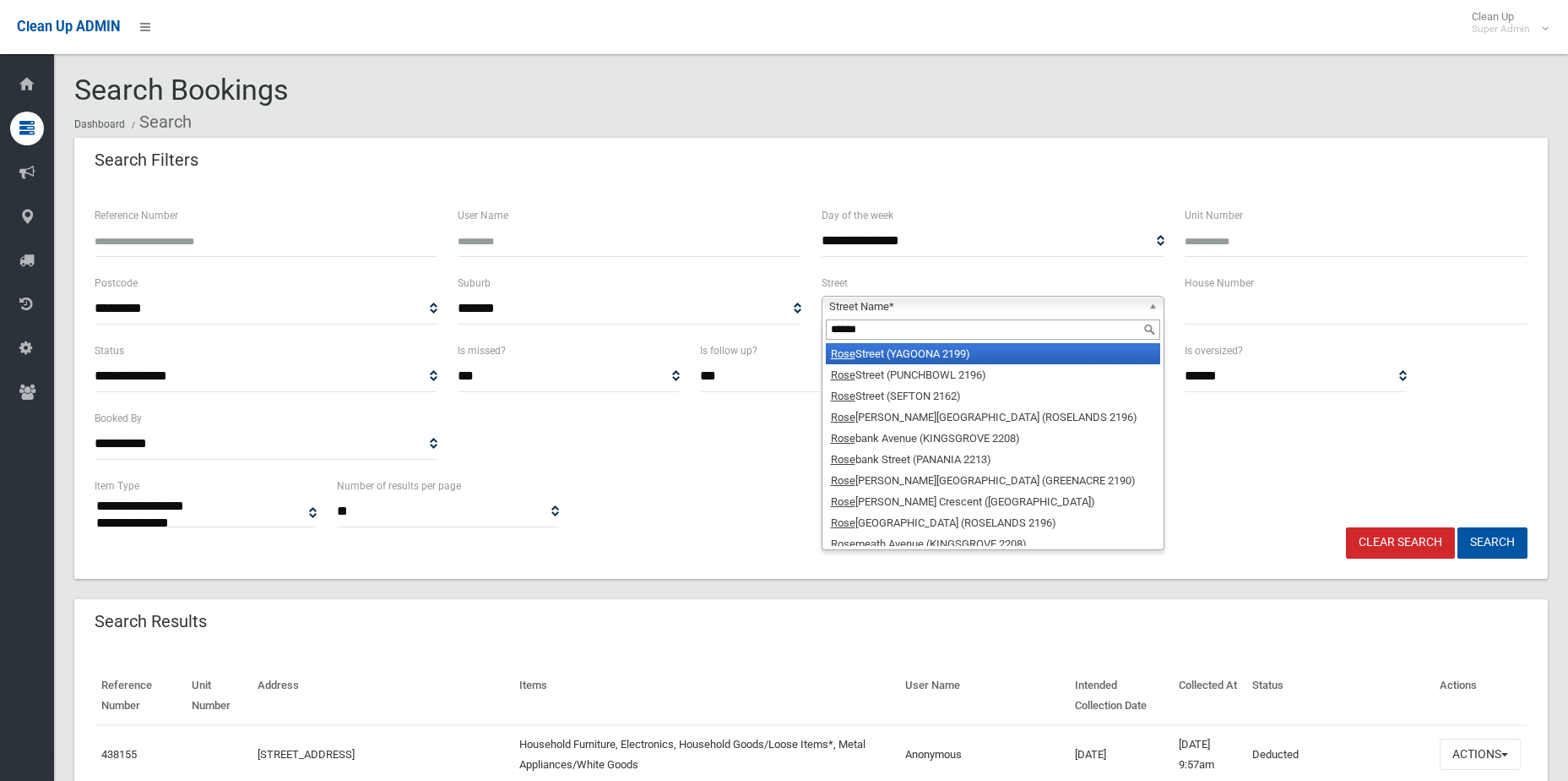
type input "*******"
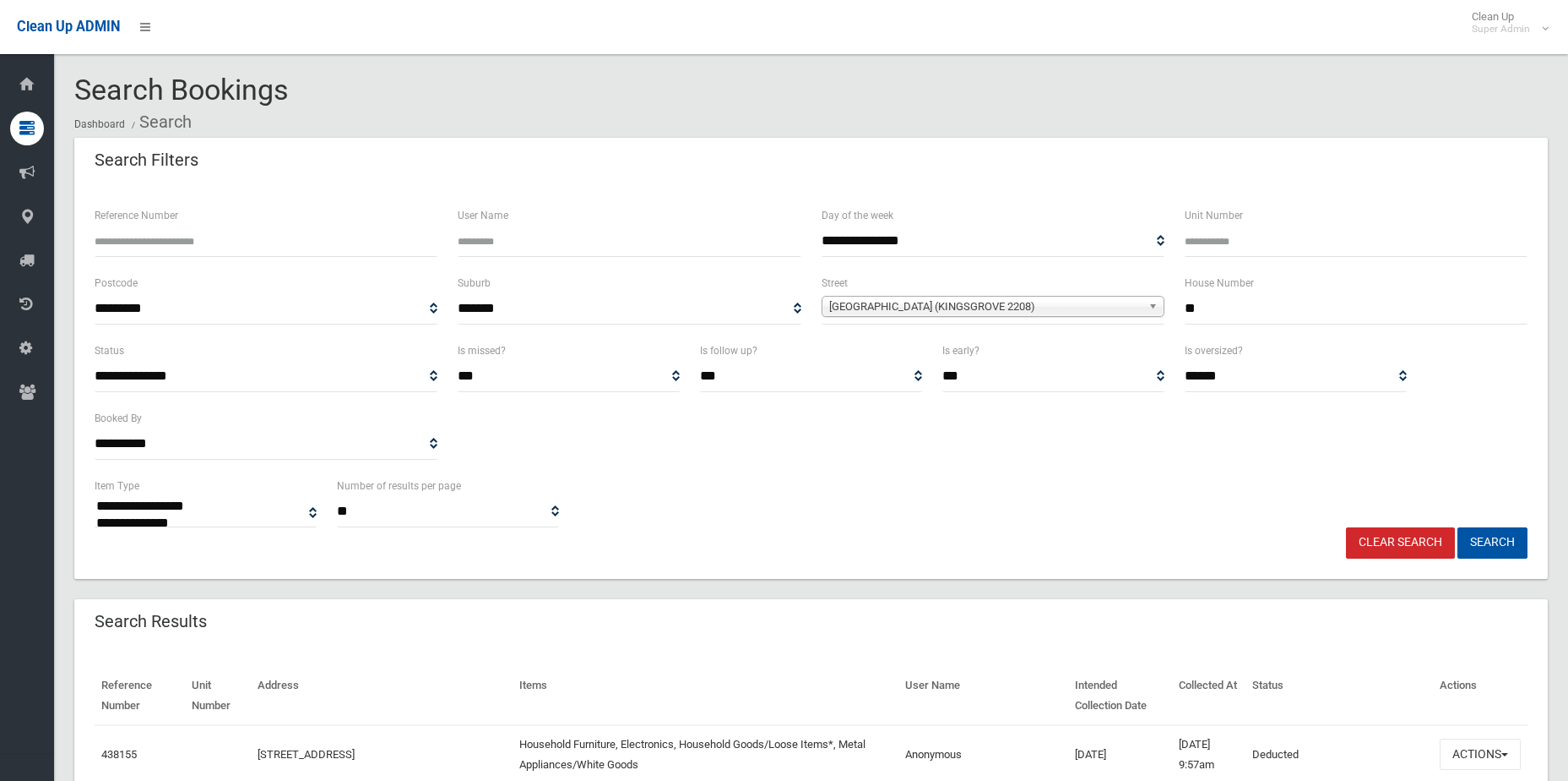
type input "**"
click at [1458, 527] on button "Search" at bounding box center [1493, 543] width 70 height 31
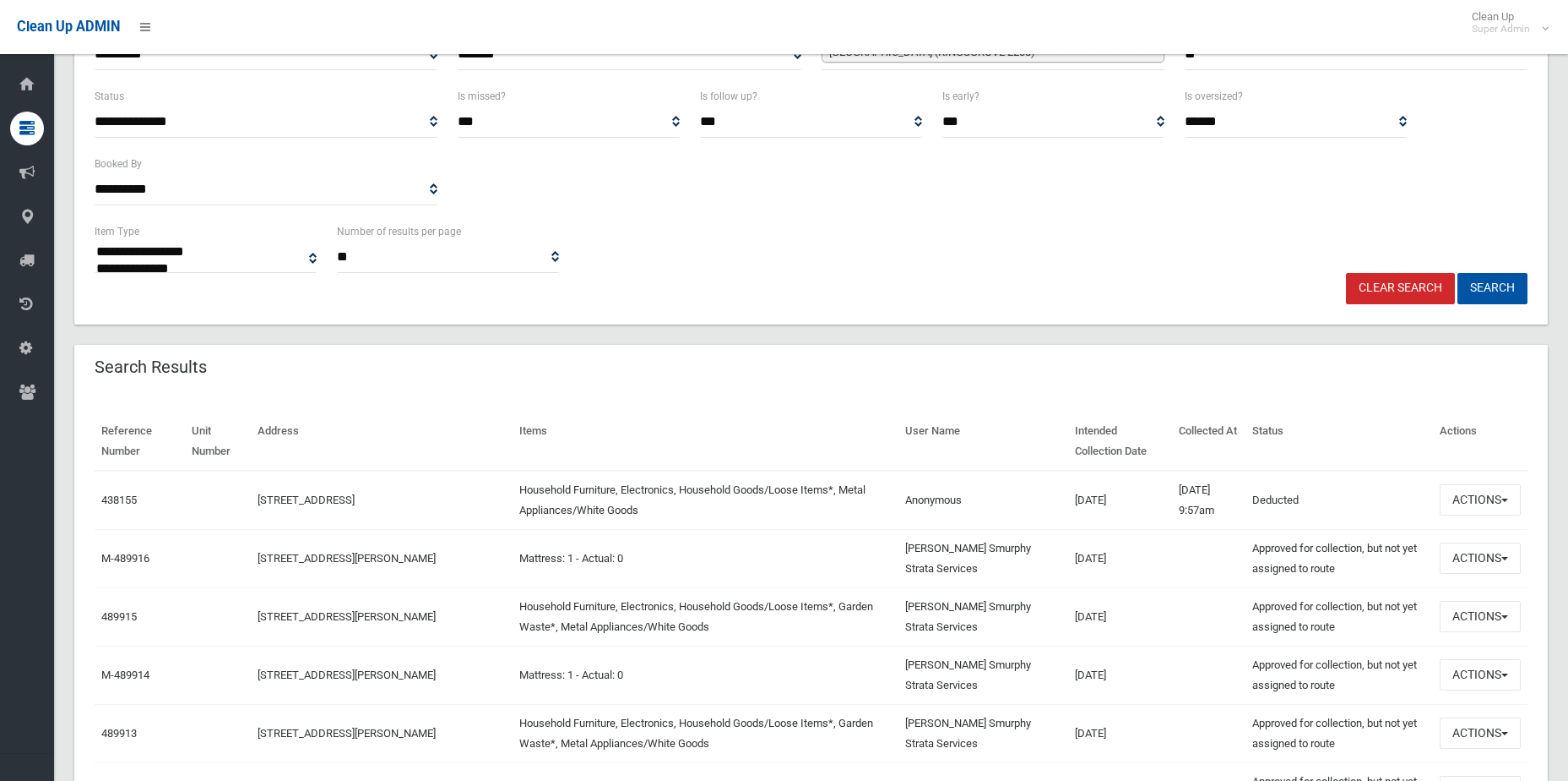
scroll to position [338, 0]
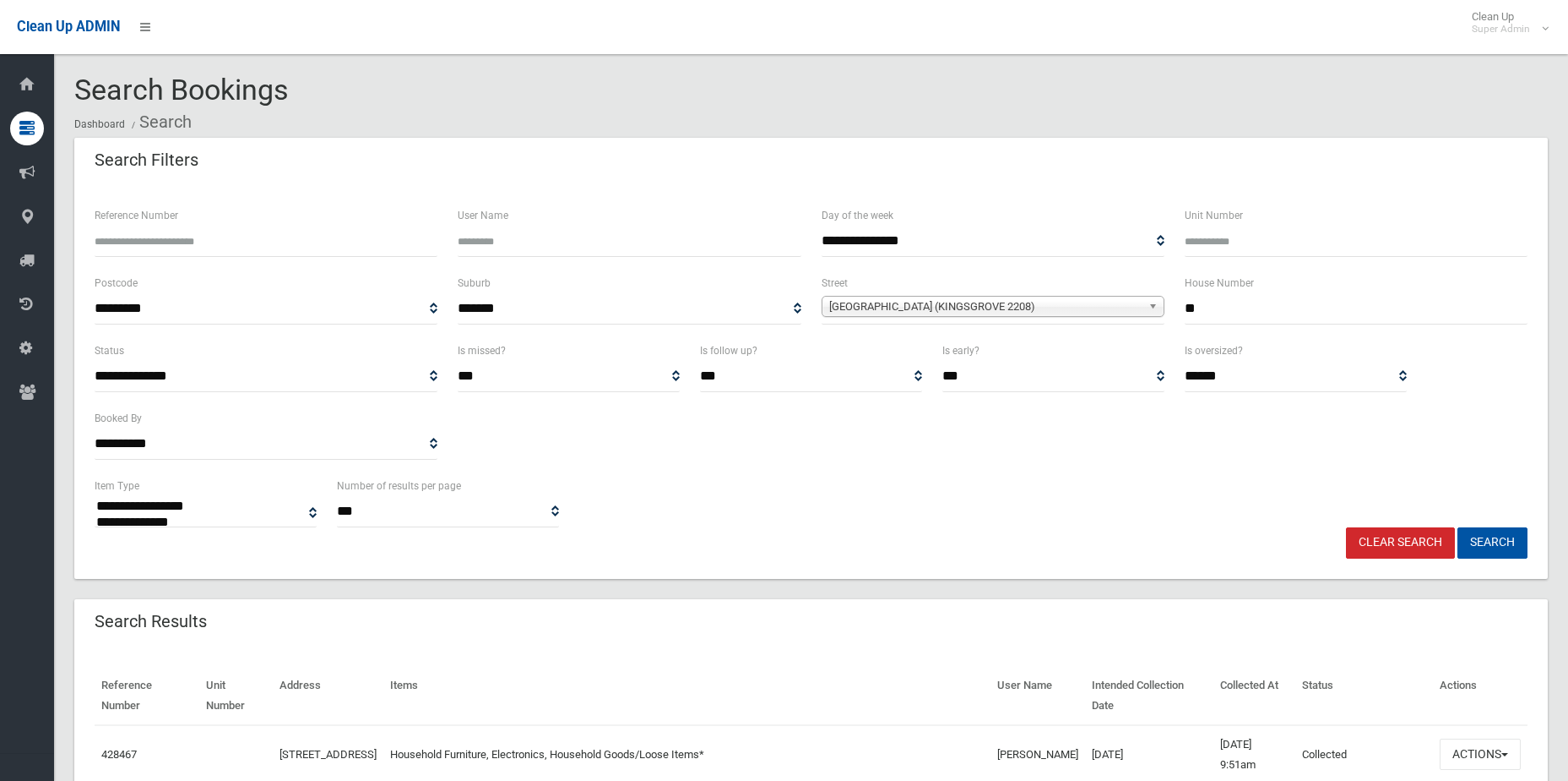
select select
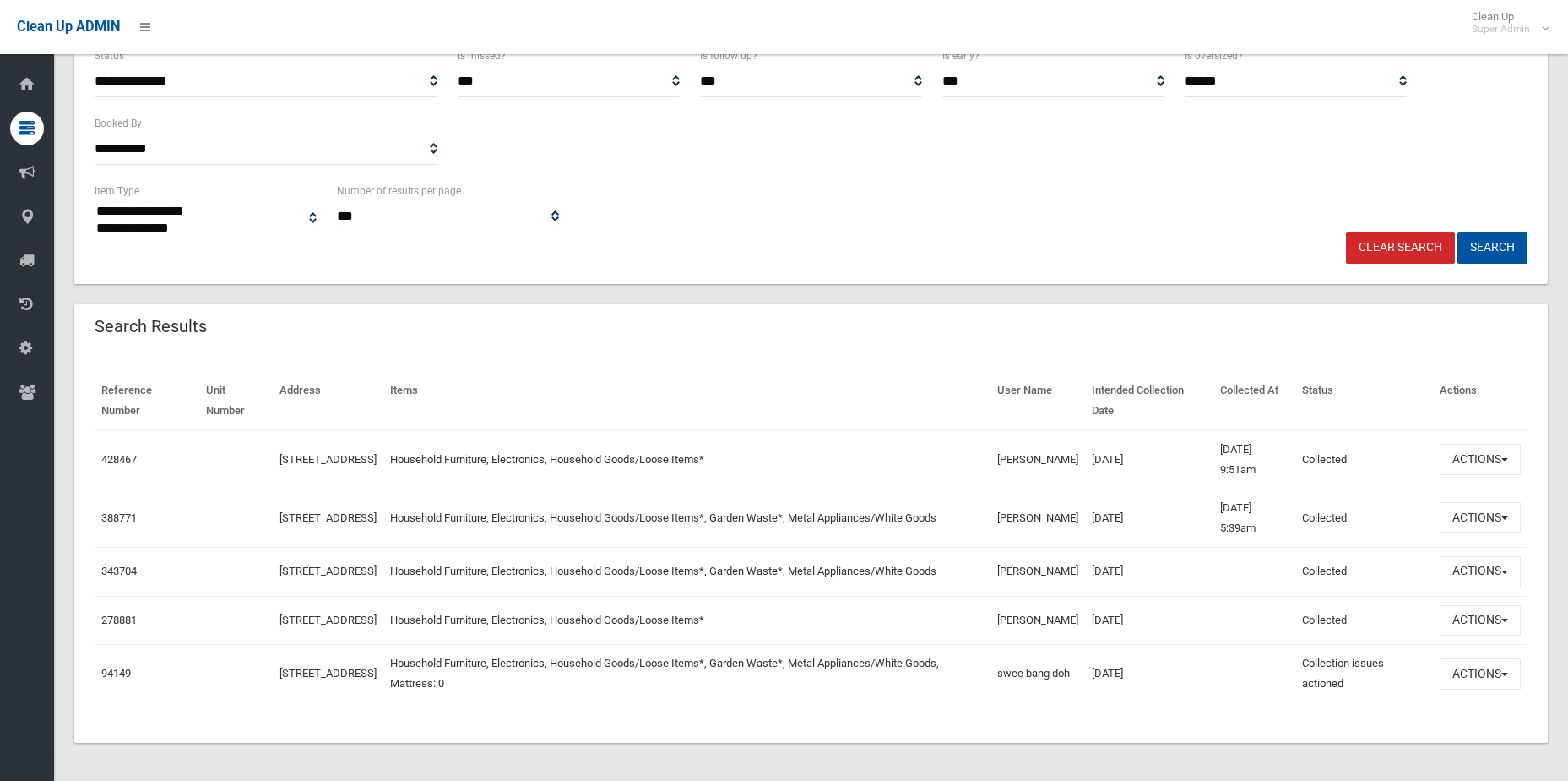
scroll to position [317, 0]
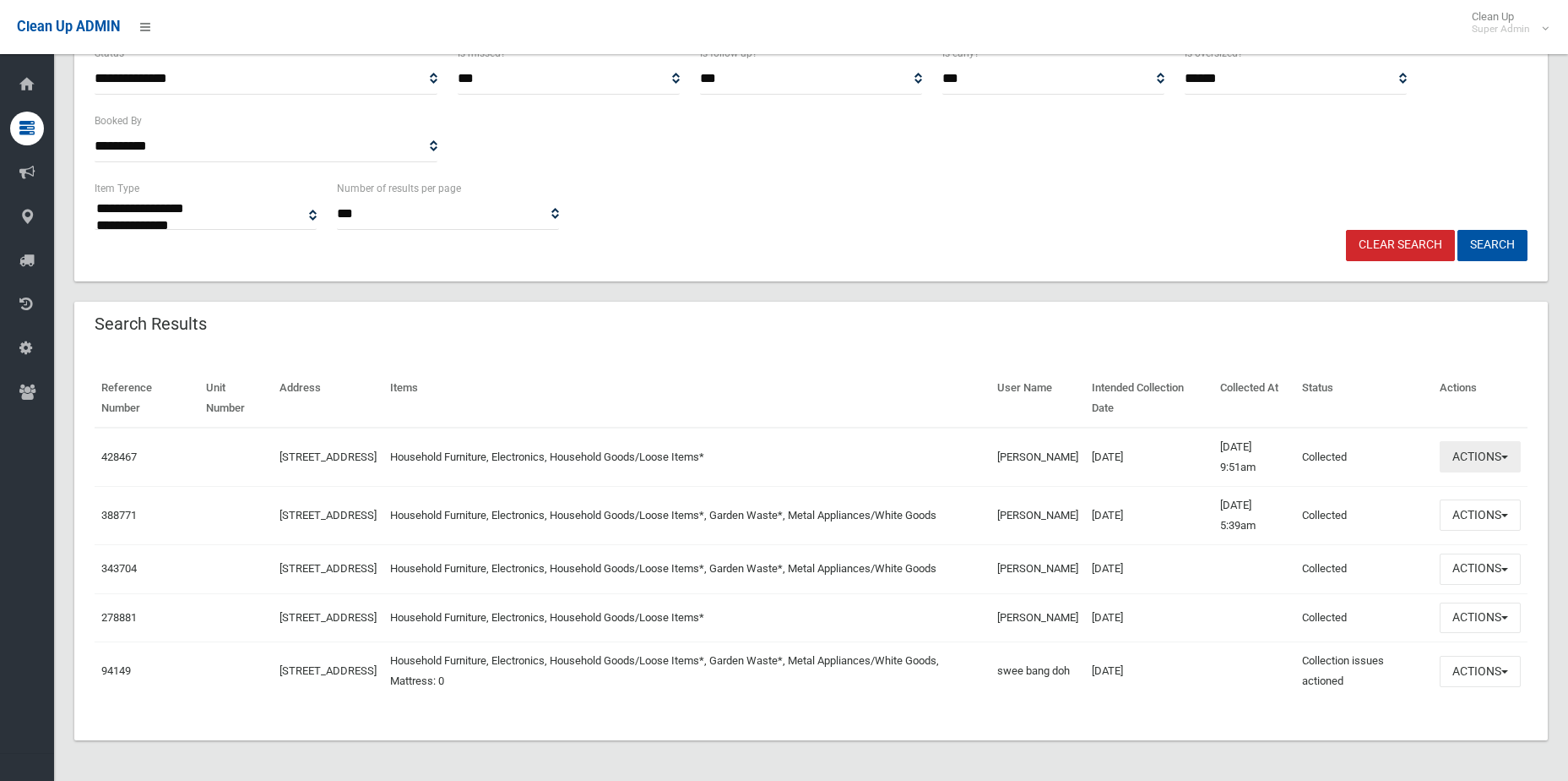
click at [1466, 441] on button "Actions" at bounding box center [1481, 456] width 81 height 31
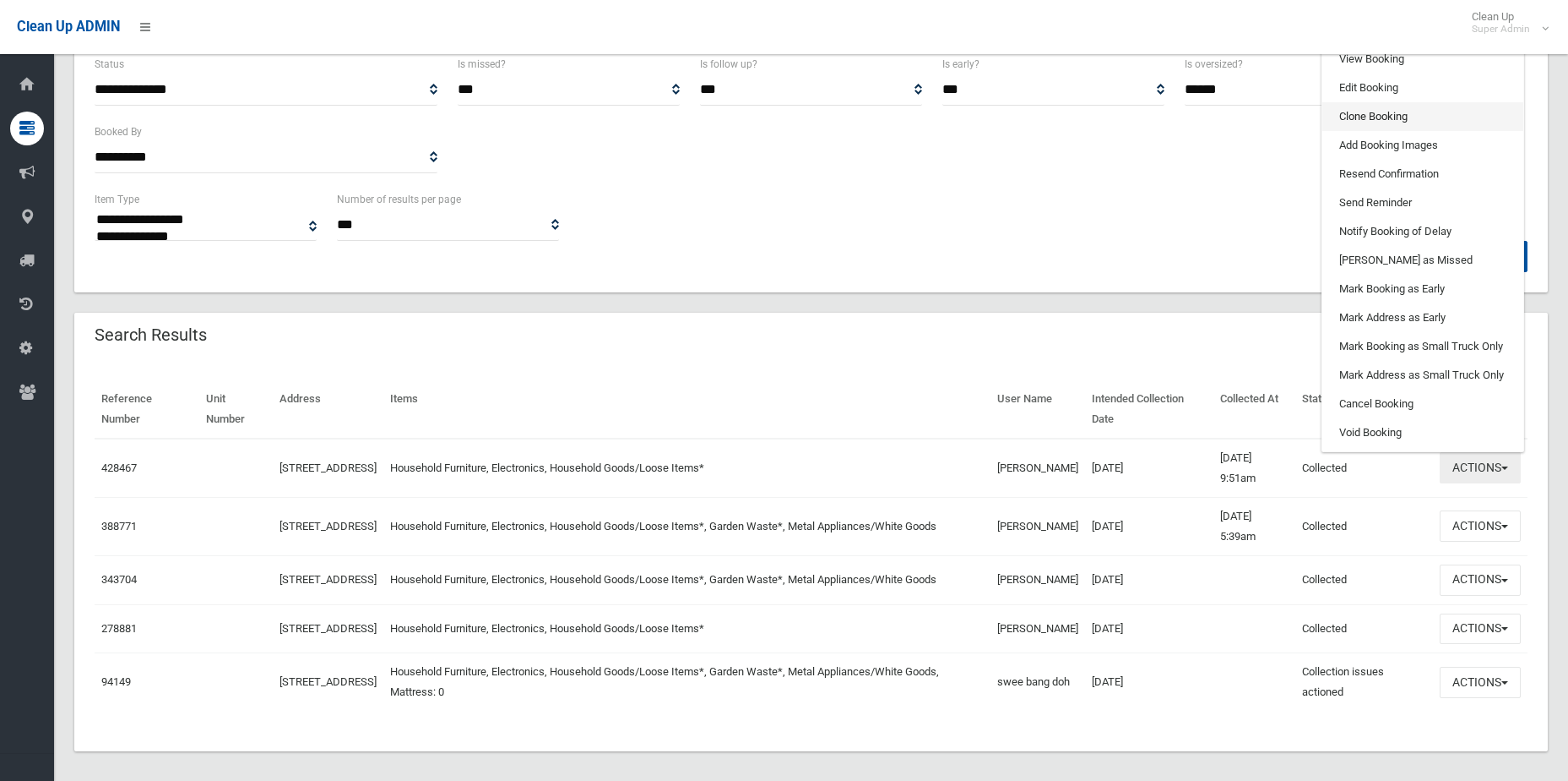
scroll to position [232, 0]
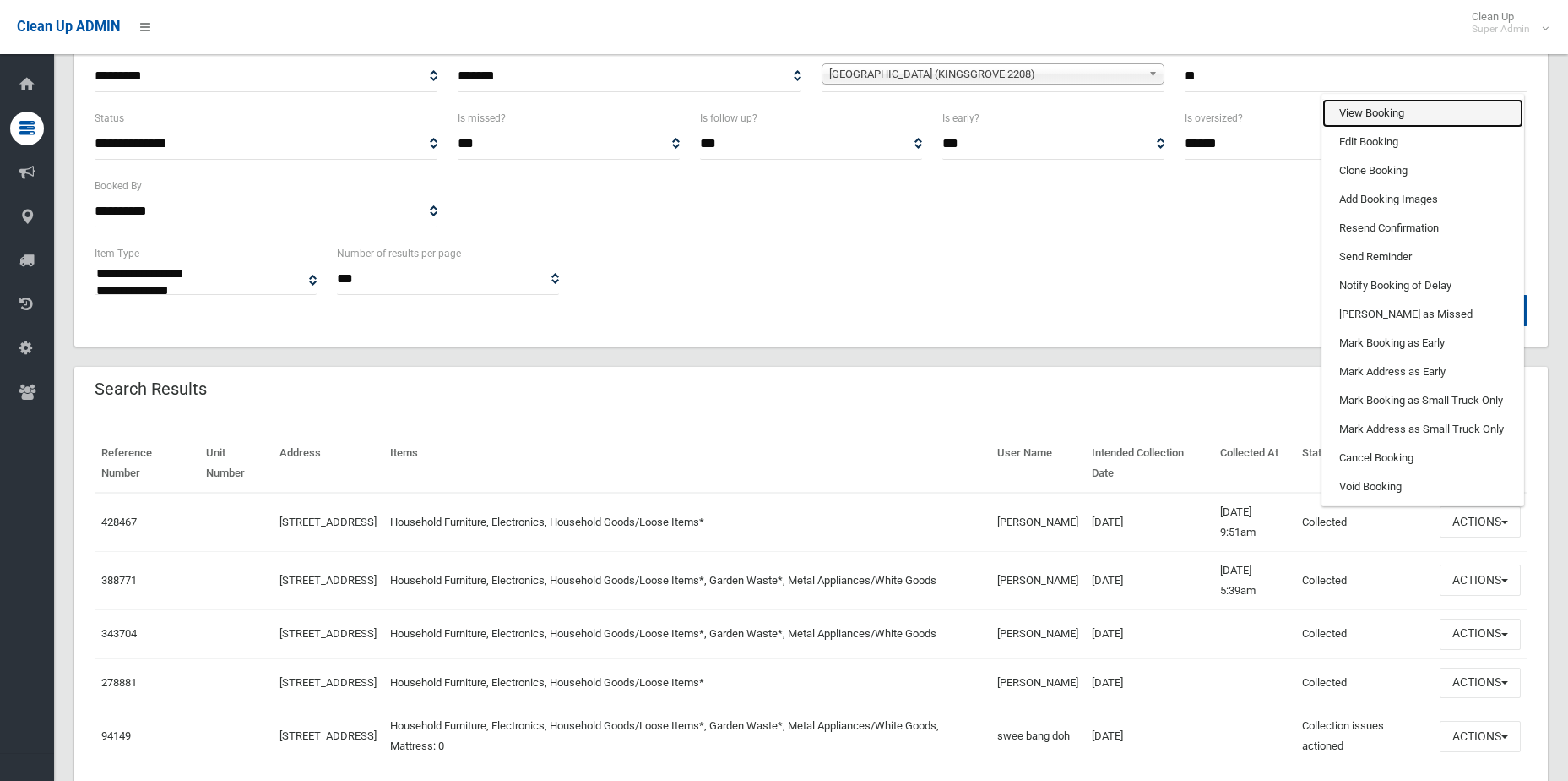
click at [1371, 117] on link "View Booking" at bounding box center [1422, 114] width 201 height 29
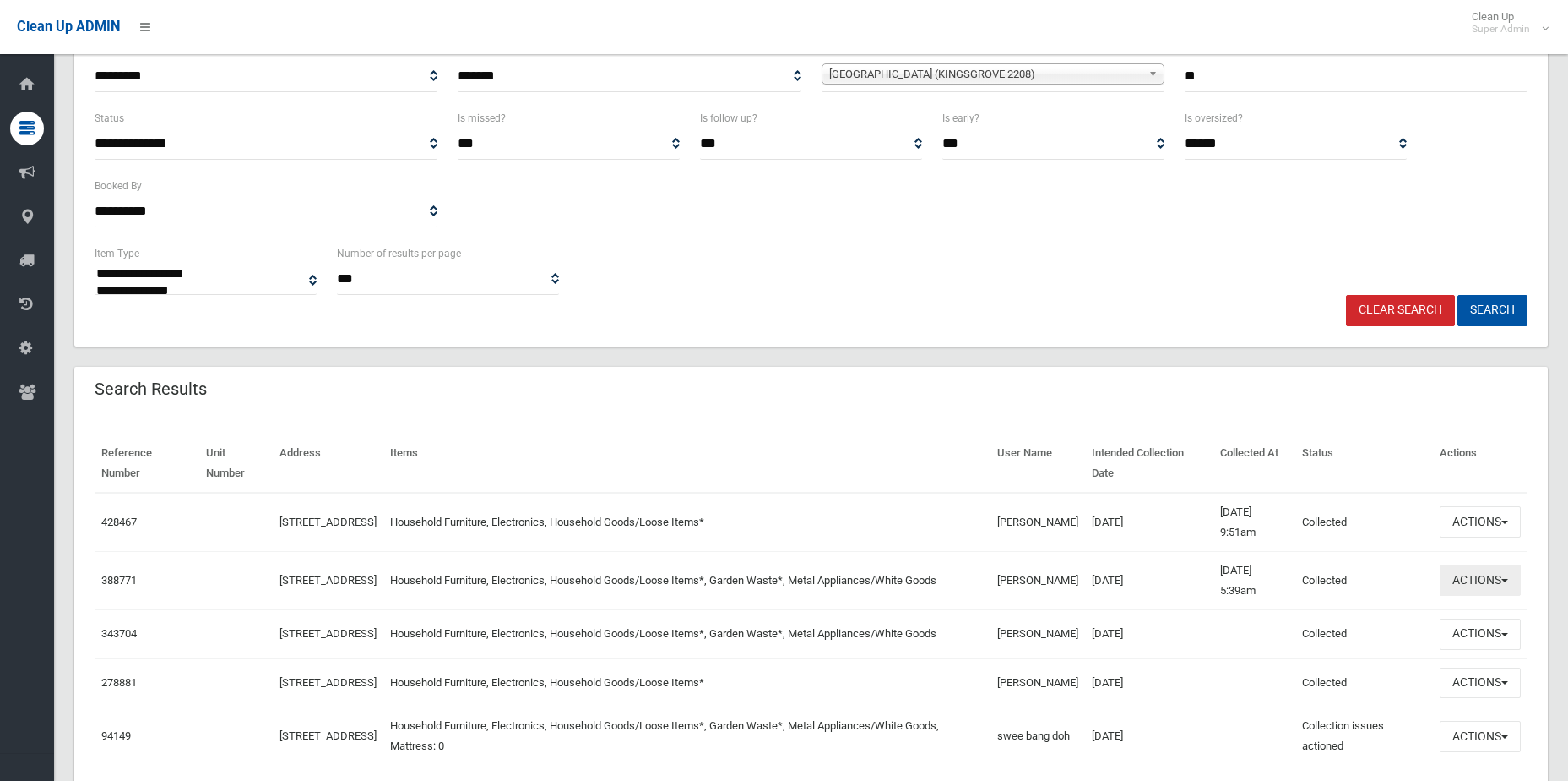
click at [1487, 583] on button "Actions" at bounding box center [1481, 580] width 81 height 31
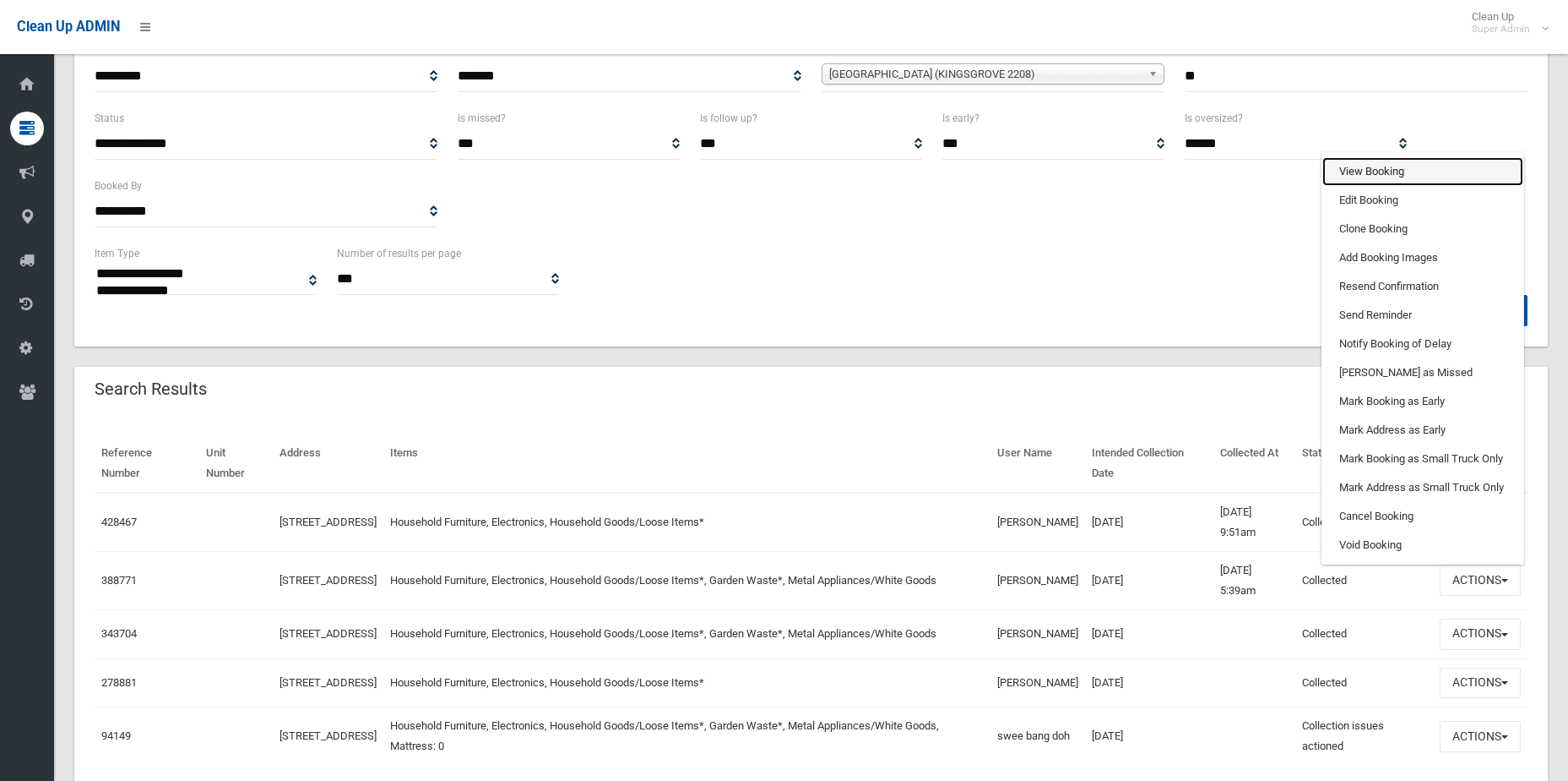
click at [1366, 176] on link "View Booking" at bounding box center [1422, 171] width 201 height 29
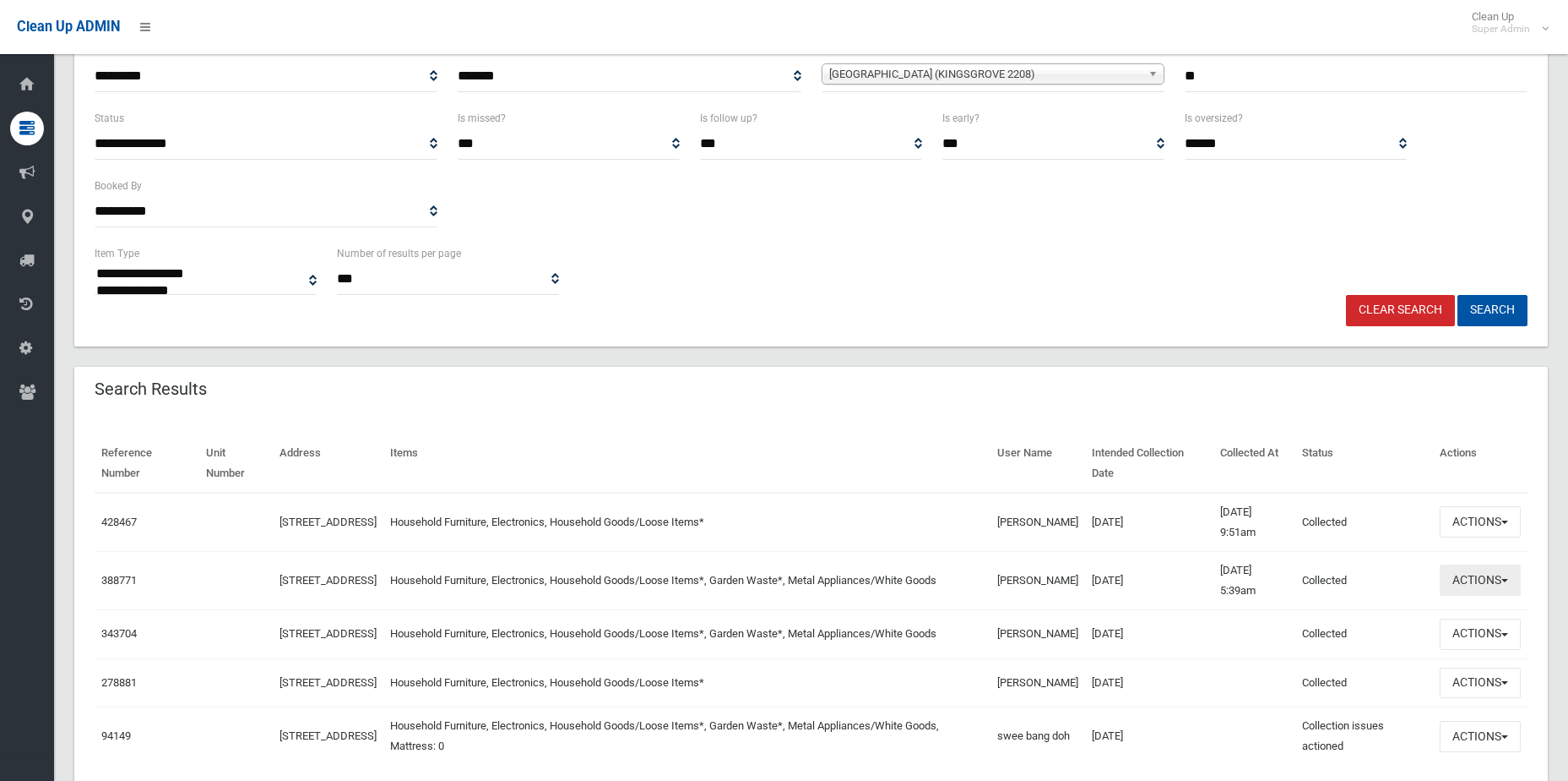
click at [1490, 577] on button "Actions" at bounding box center [1481, 580] width 81 height 31
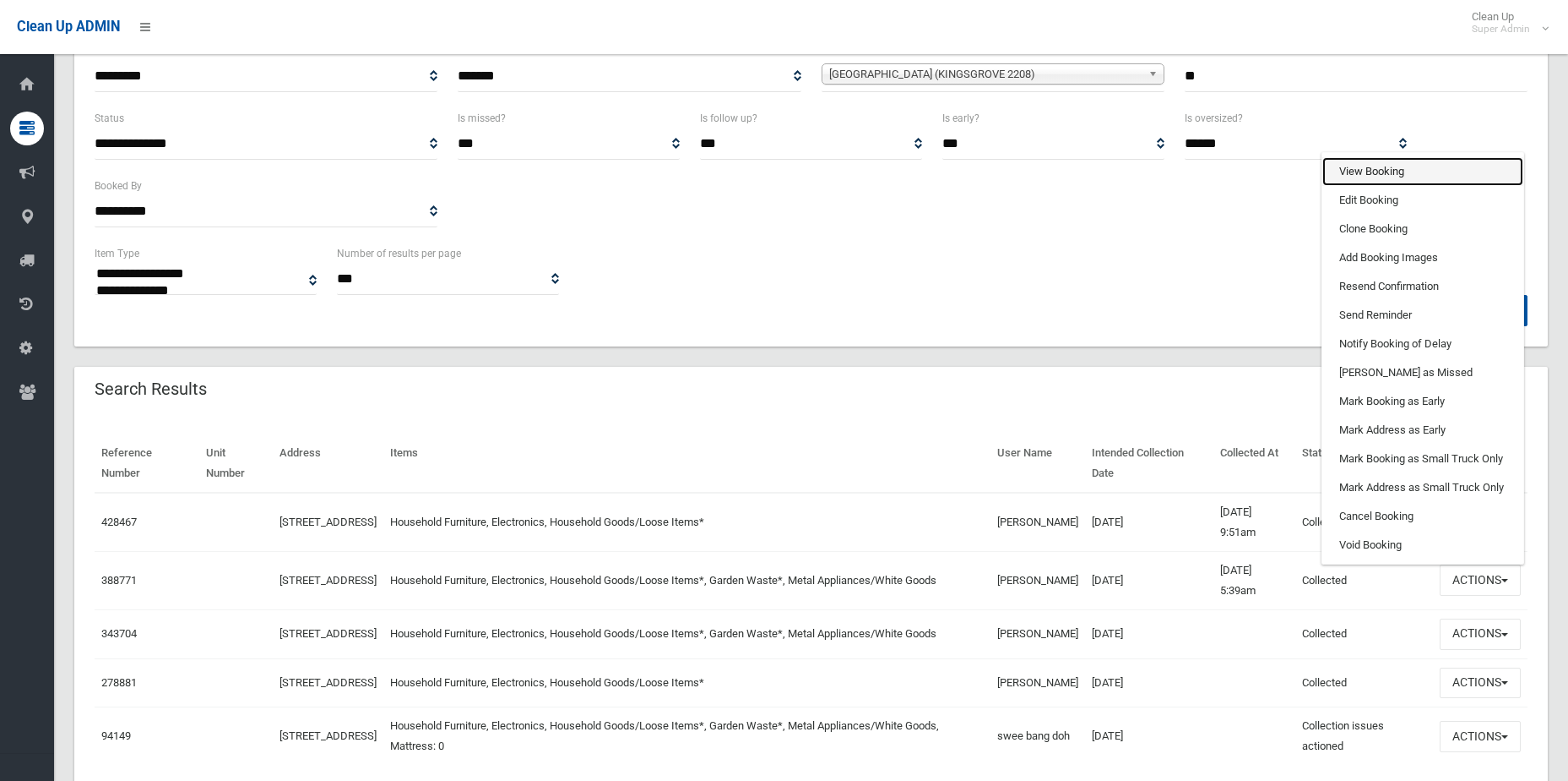
click at [1392, 179] on link "View Booking" at bounding box center [1422, 171] width 201 height 29
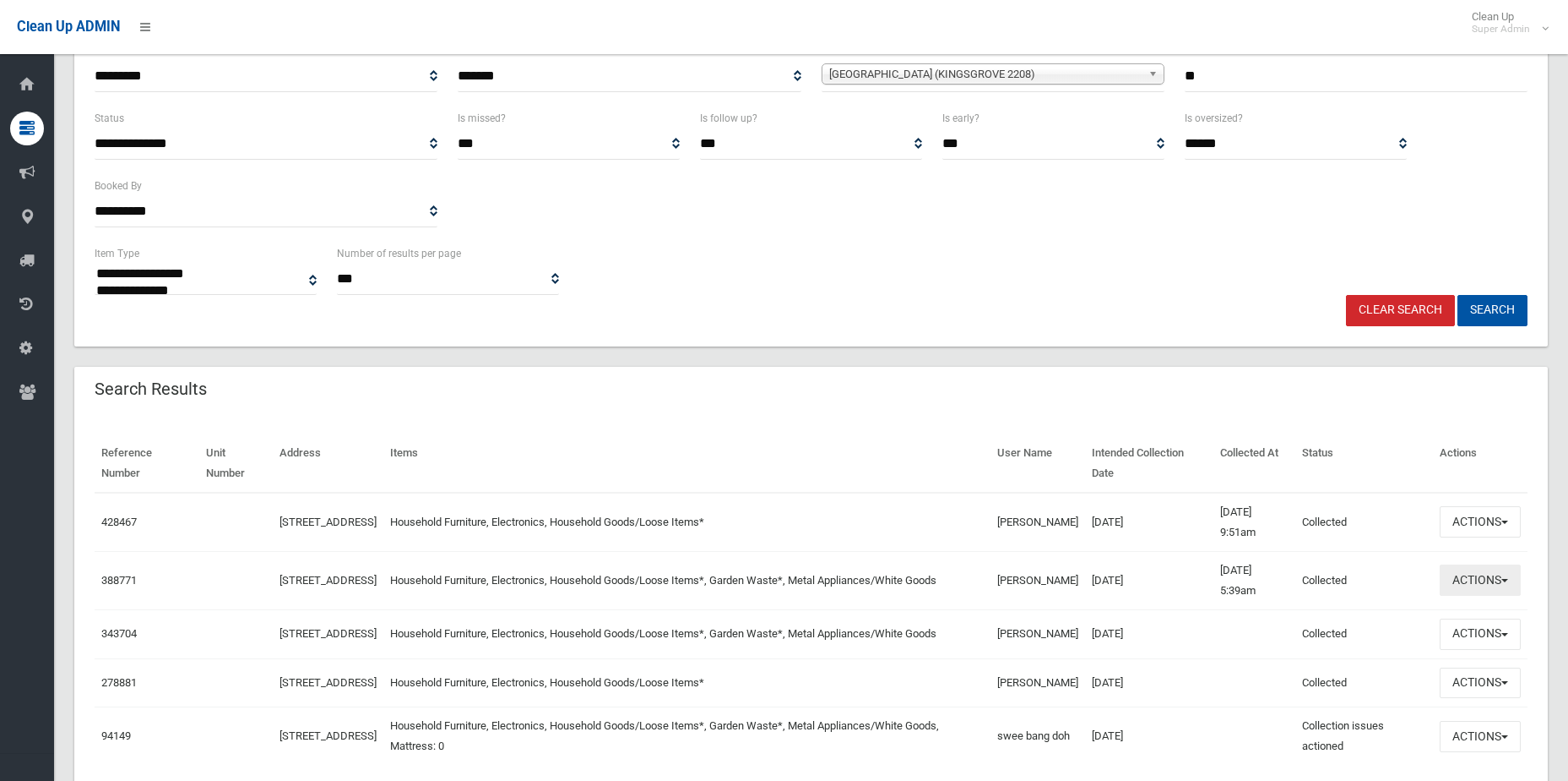
click at [1469, 587] on button "Actions" at bounding box center [1481, 580] width 81 height 31
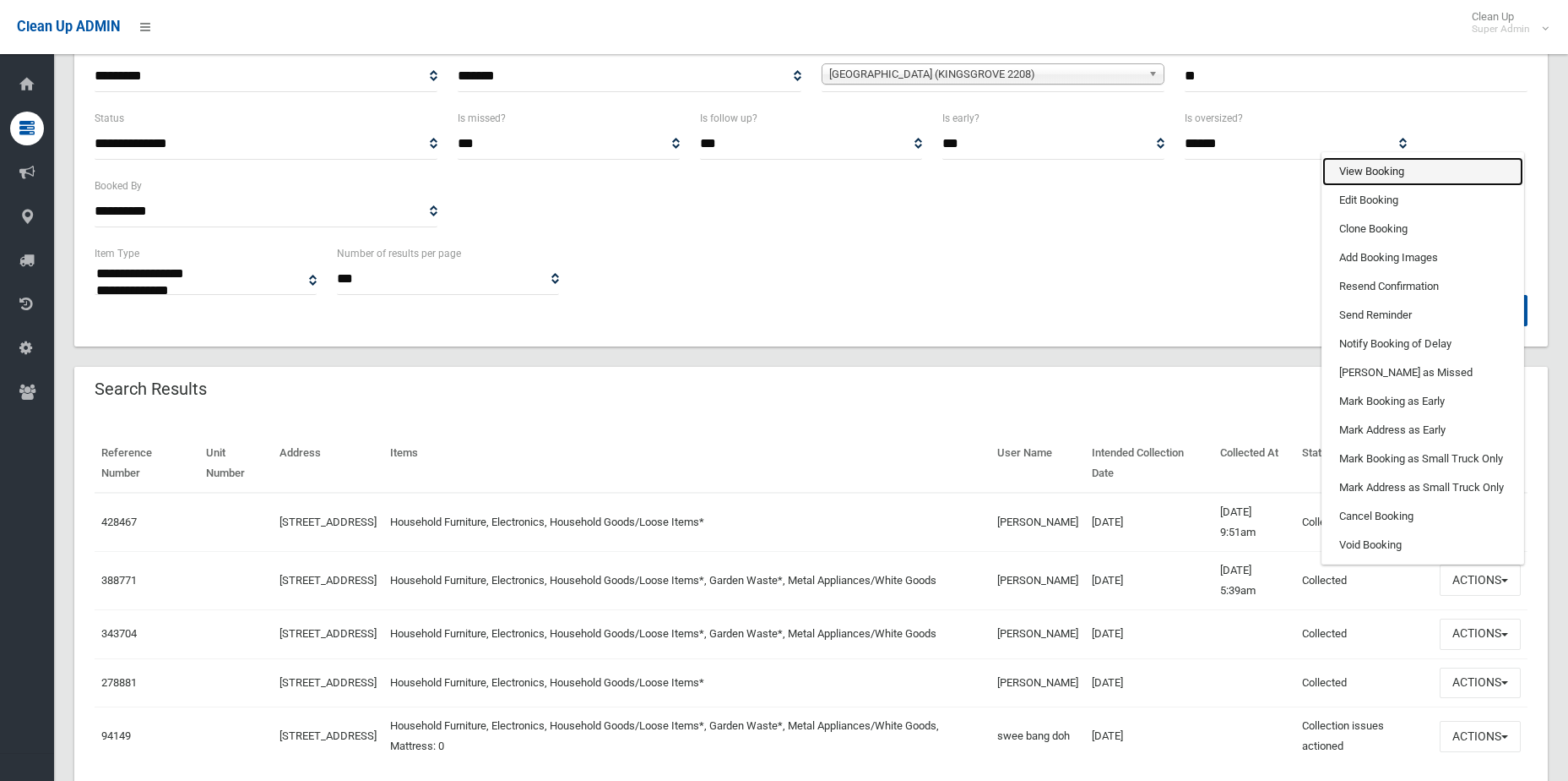
click at [1395, 174] on link "View Booking" at bounding box center [1422, 171] width 201 height 29
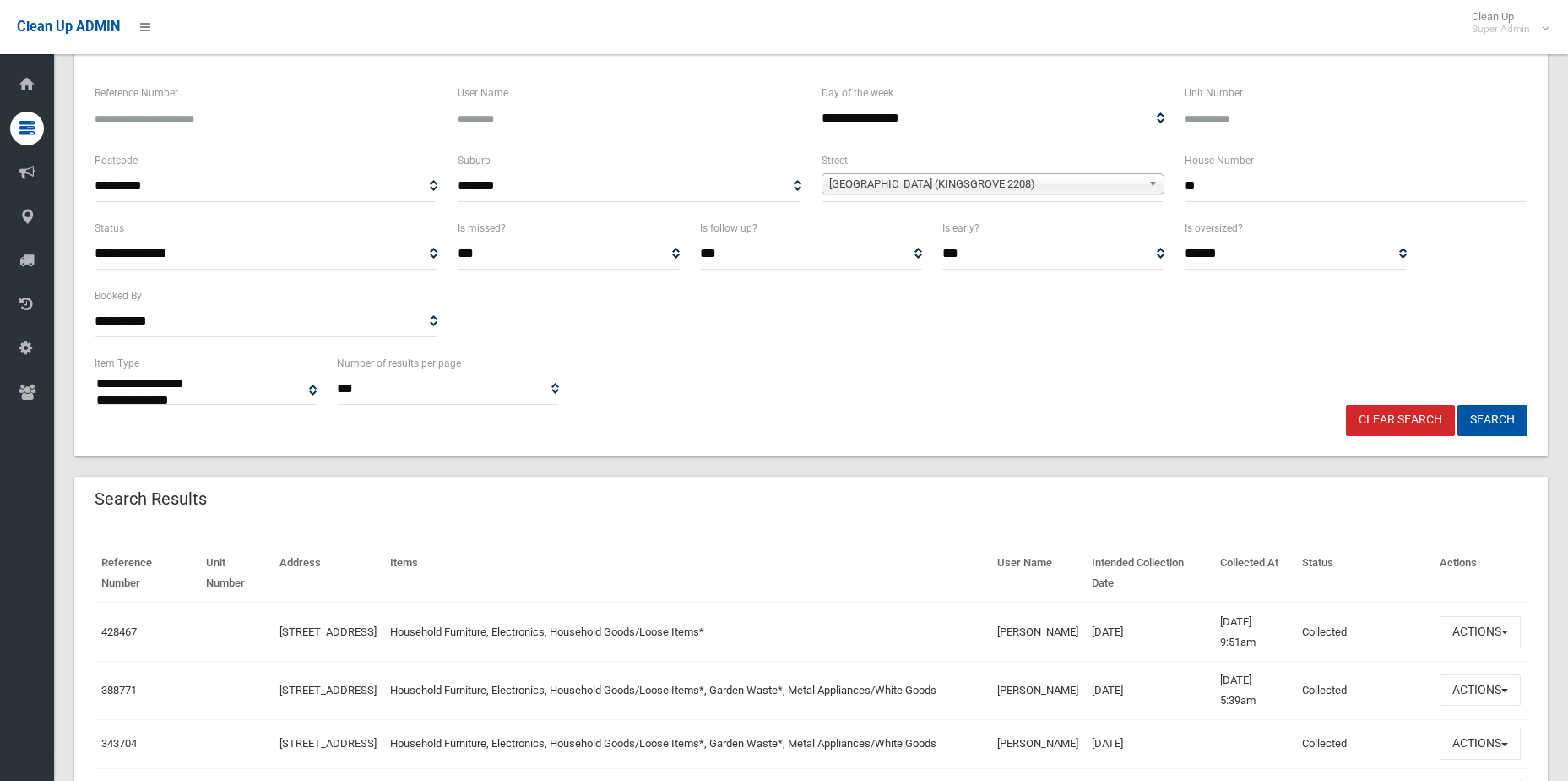
scroll to position [0, 0]
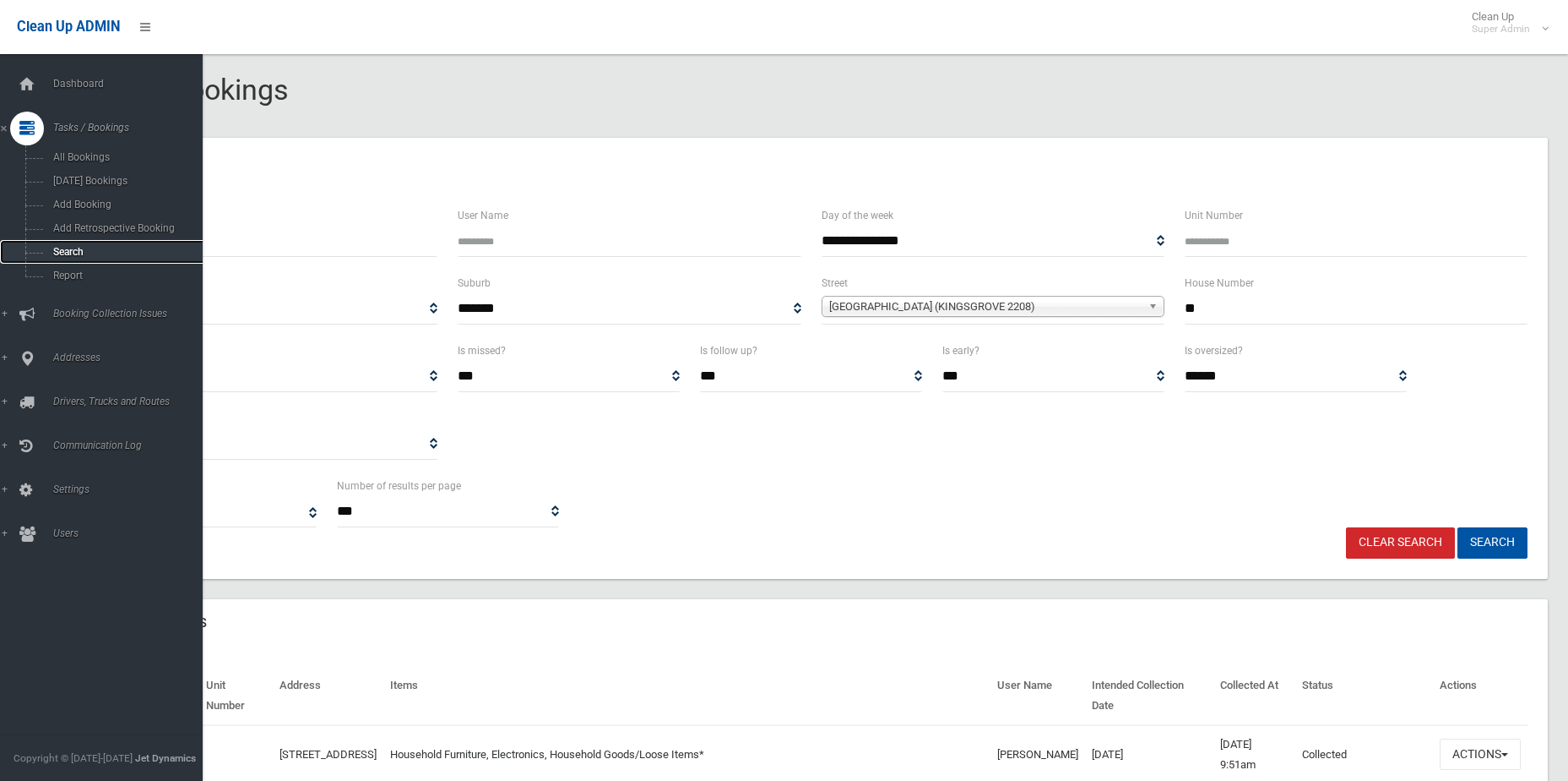
click at [64, 250] on span "Search" at bounding box center [125, 252] width 153 height 12
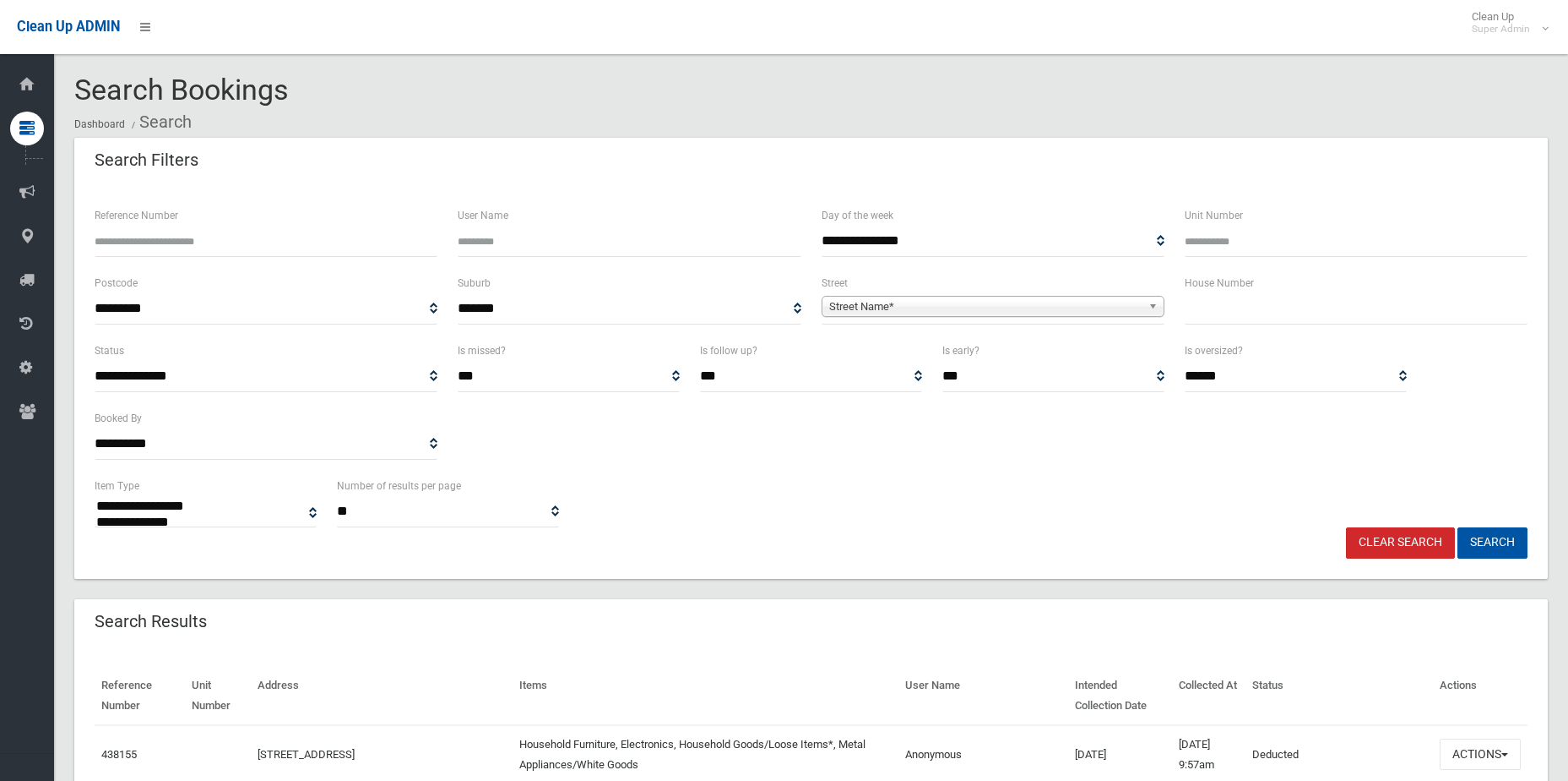
select select
click at [274, 228] on input "Reference Number" at bounding box center [266, 241] width 343 height 31
paste input "******"
type input "******"
click at [1458, 527] on button "Search" at bounding box center [1493, 543] width 70 height 31
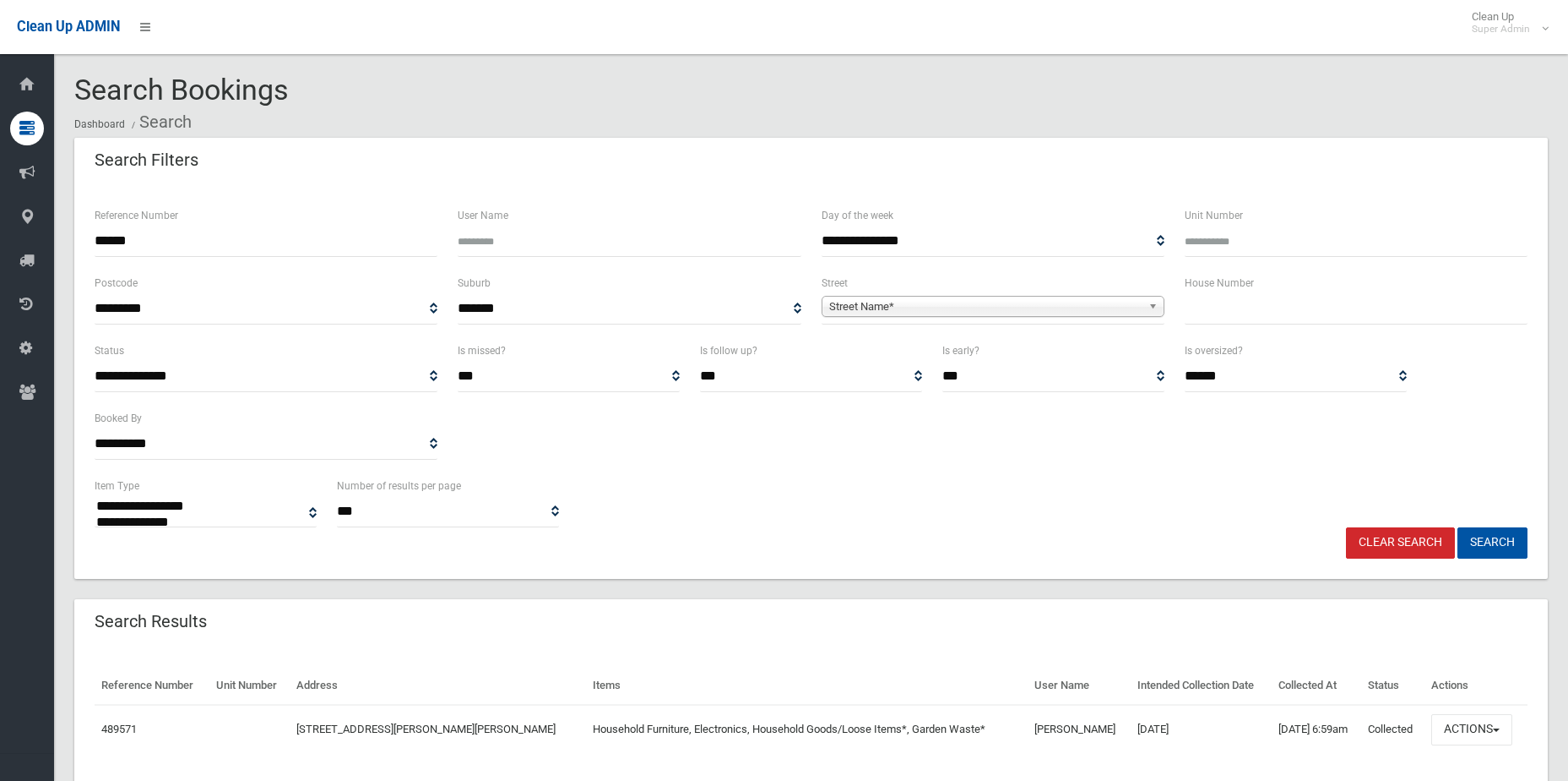
select select
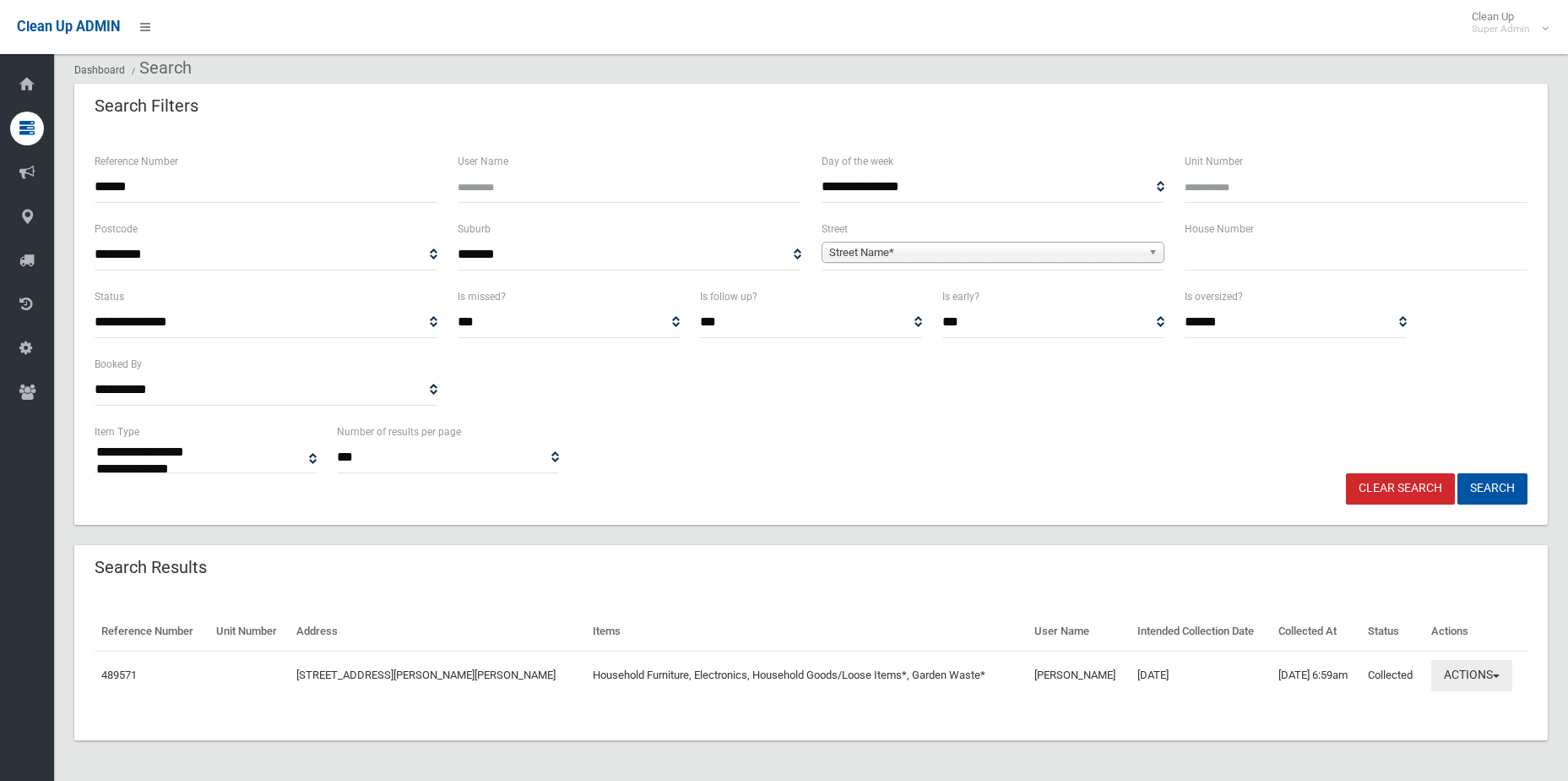
click at [1462, 681] on button "Actions" at bounding box center [1472, 675] width 81 height 31
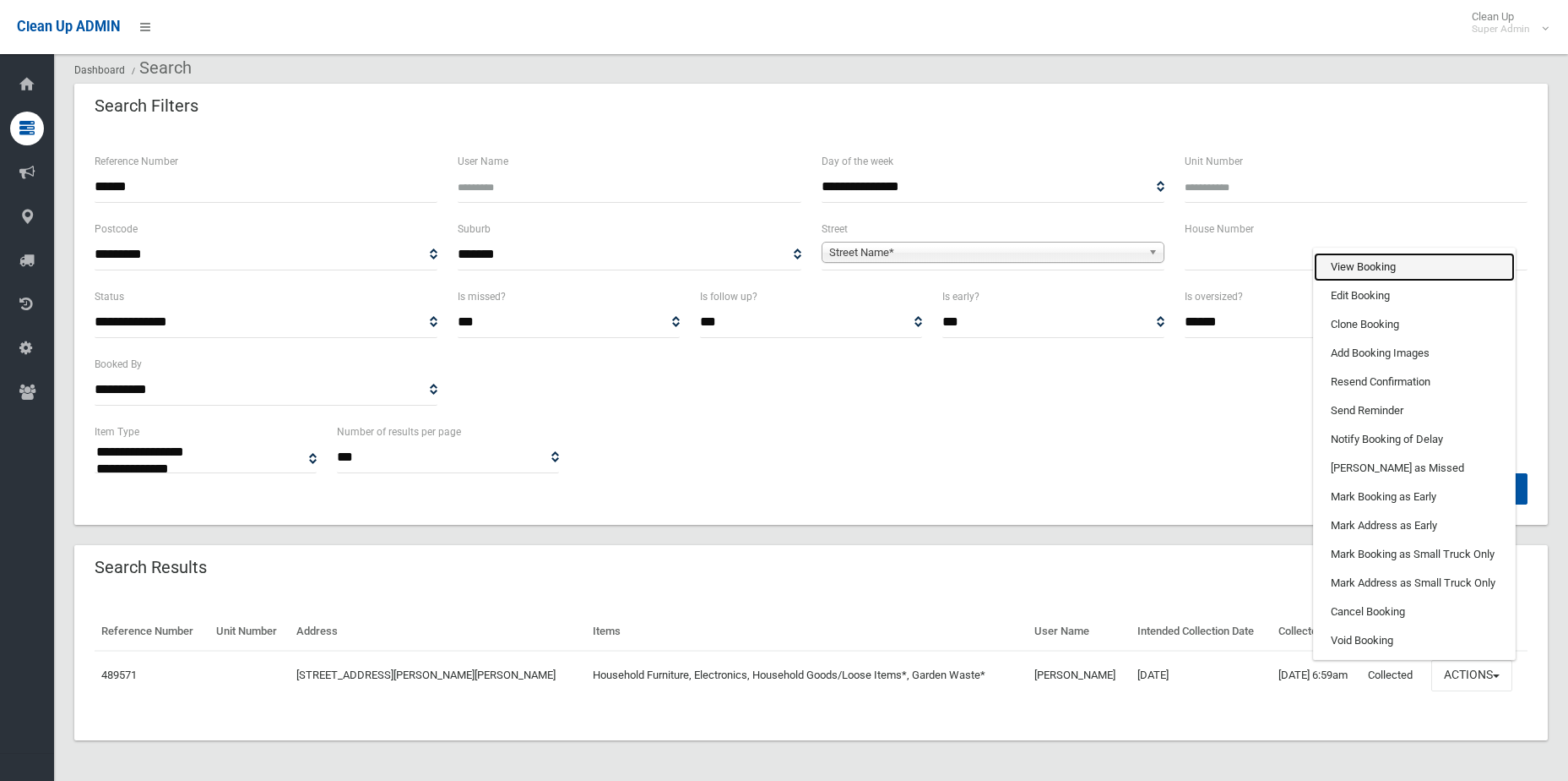
drag, startPoint x: 1399, startPoint y: 264, endPoint x: 1065, endPoint y: 352, distance: 345.4
click at [1398, 264] on link "View Booking" at bounding box center [1414, 267] width 201 height 29
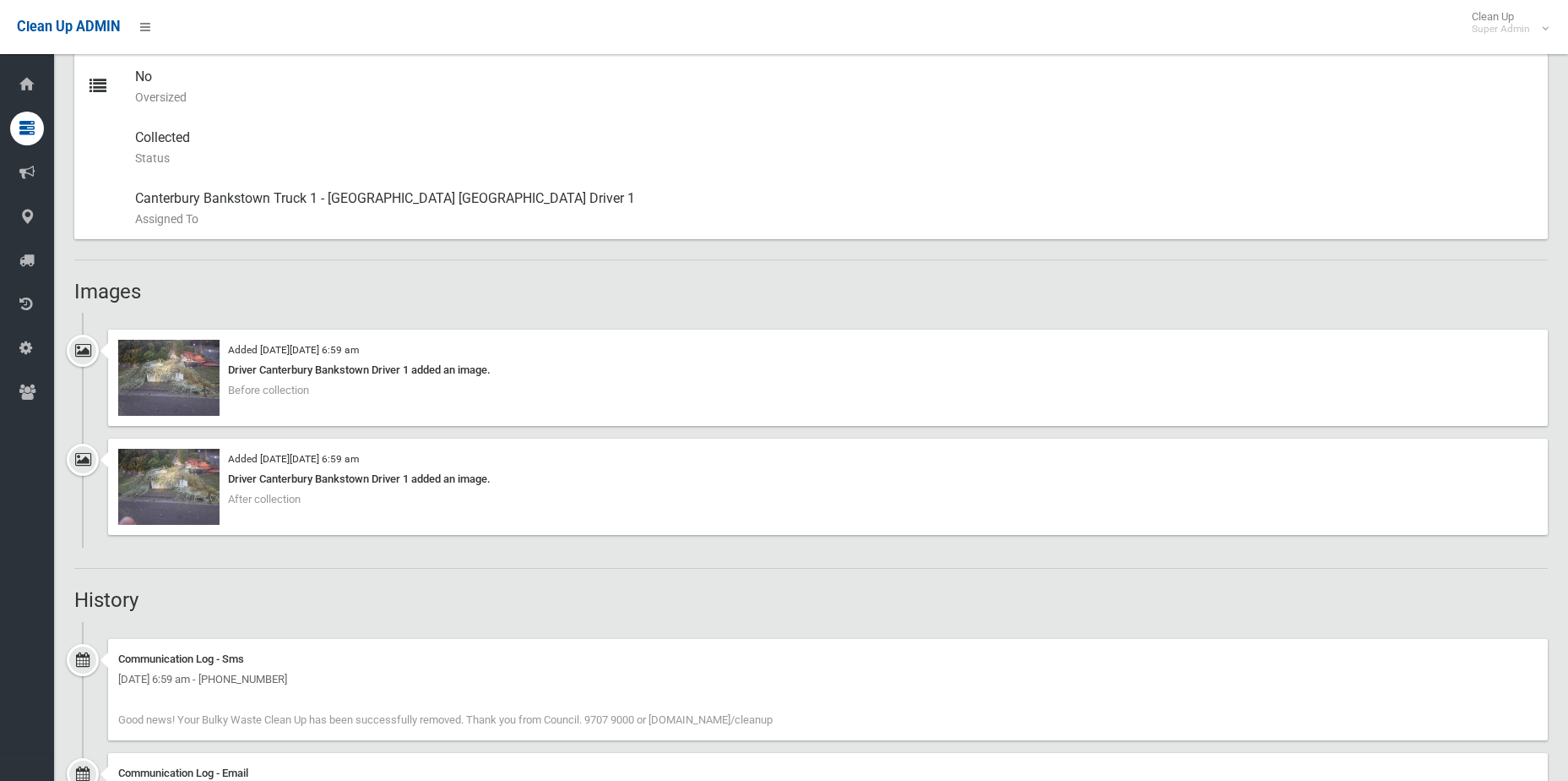
scroll to position [845, 0]
